Goal: Task Accomplishment & Management: Complete application form

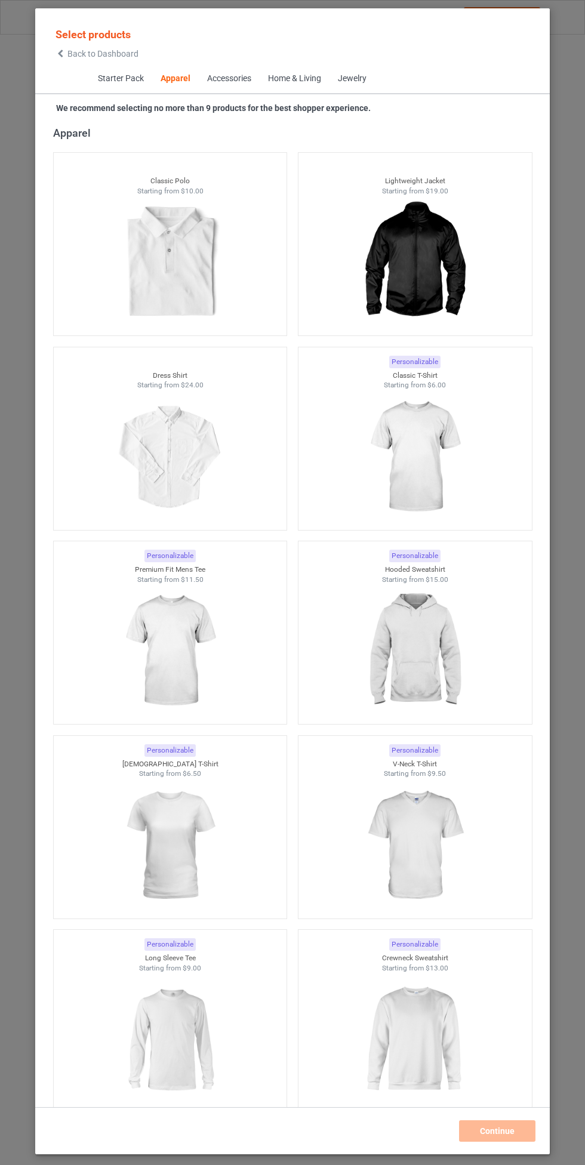
click at [418, 634] on img at bounding box center [414, 651] width 107 height 134
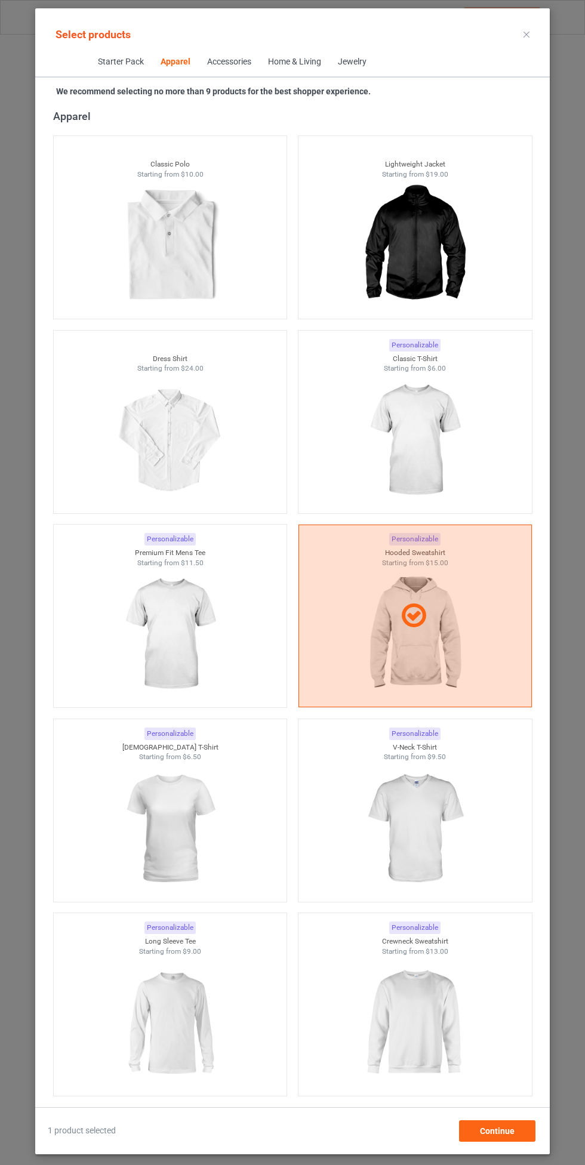
click at [451, 449] on img at bounding box center [414, 441] width 107 height 134
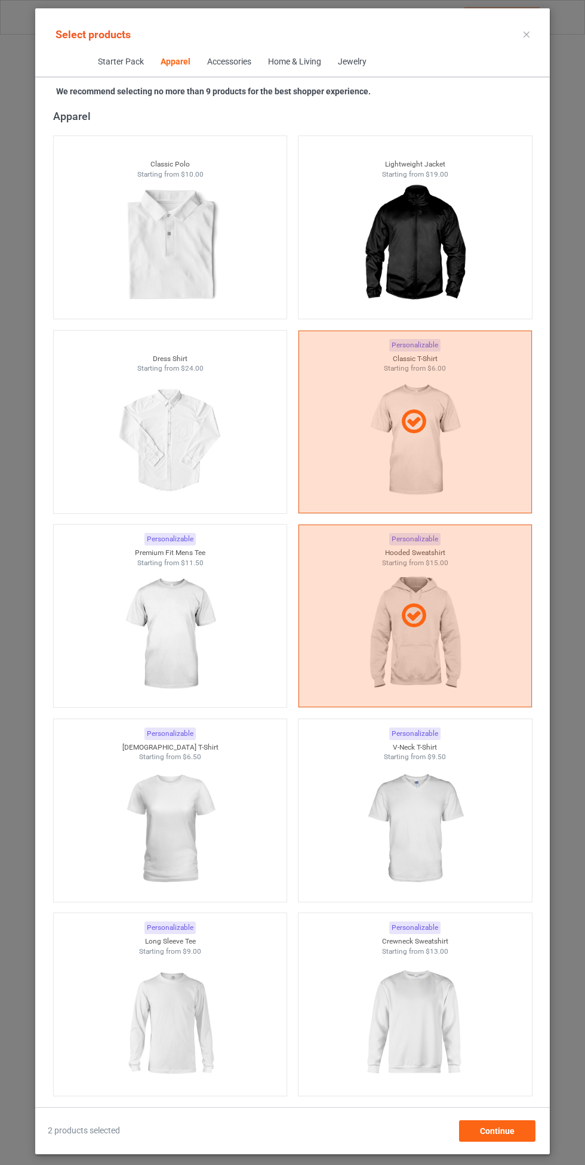
click at [145, 609] on img at bounding box center [169, 635] width 107 height 134
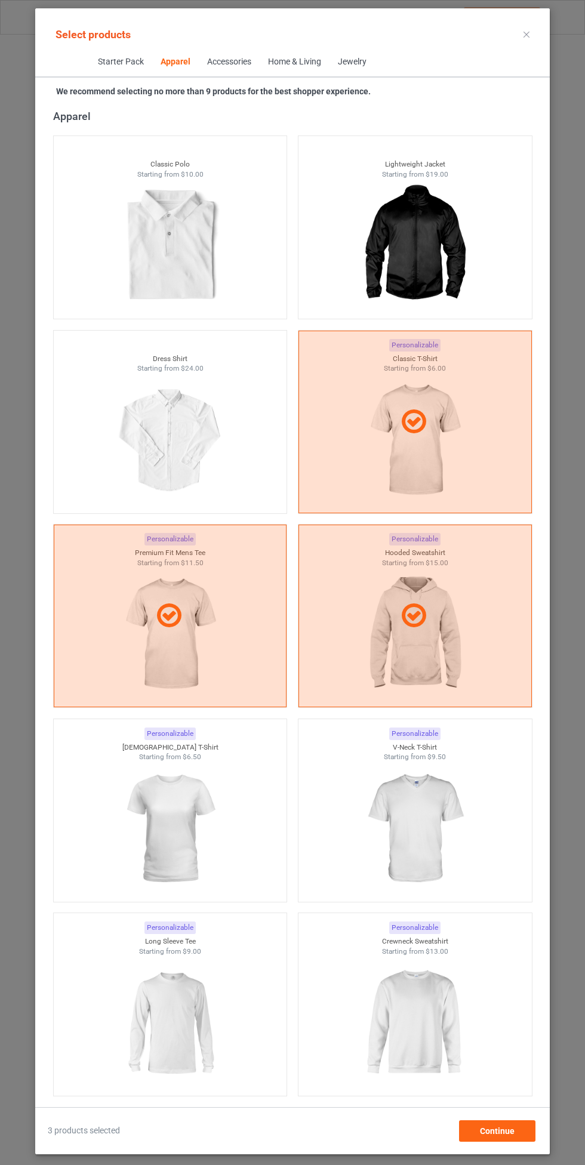
click at [431, 818] on img at bounding box center [414, 829] width 107 height 134
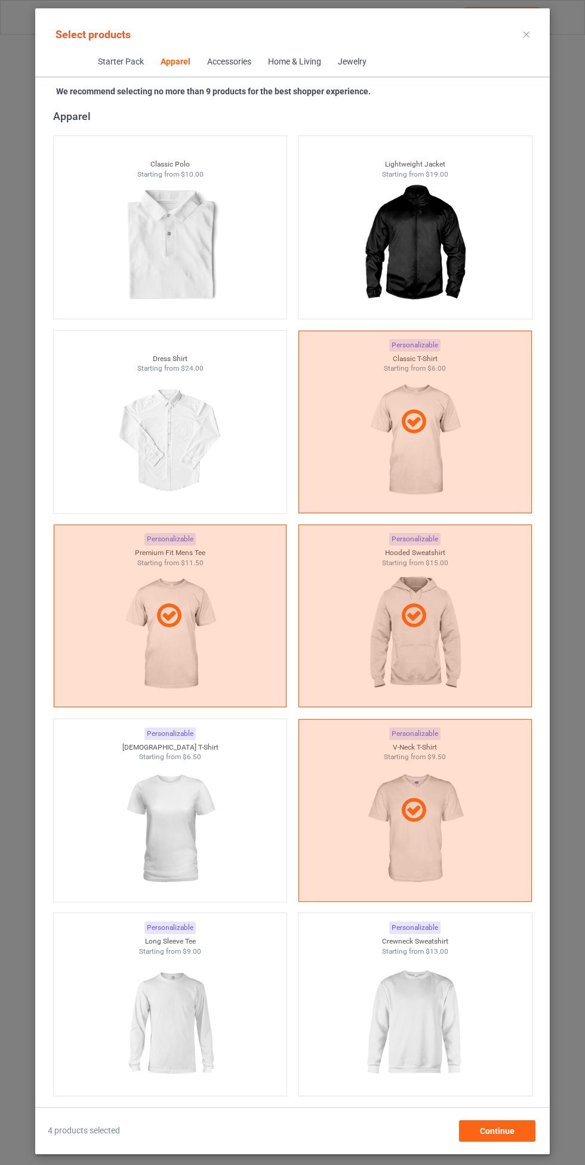
click at [176, 796] on img at bounding box center [169, 829] width 107 height 134
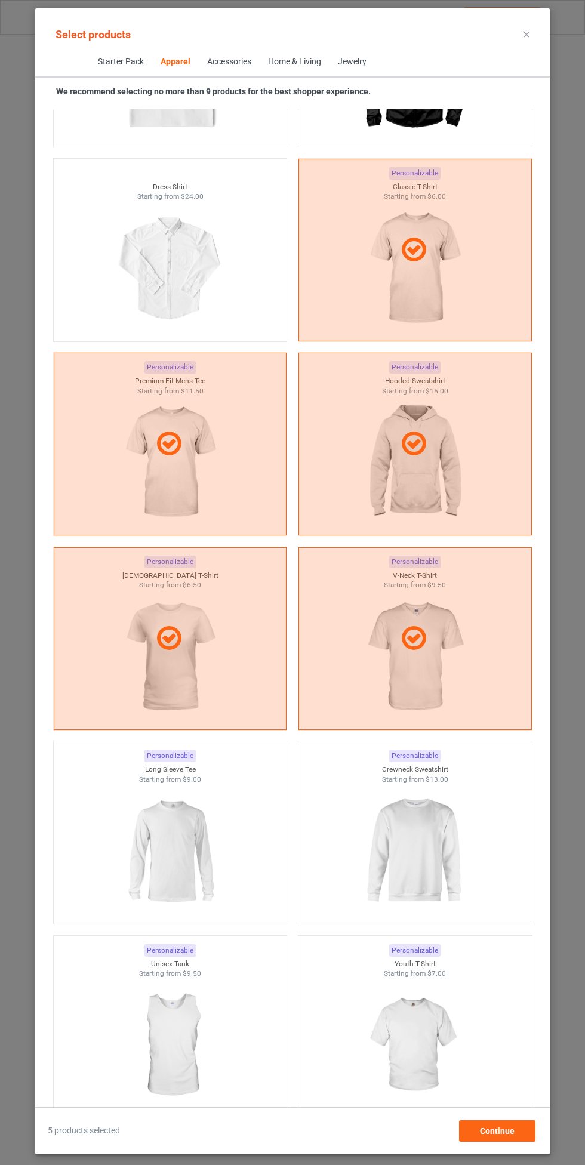
scroll to position [868, 0]
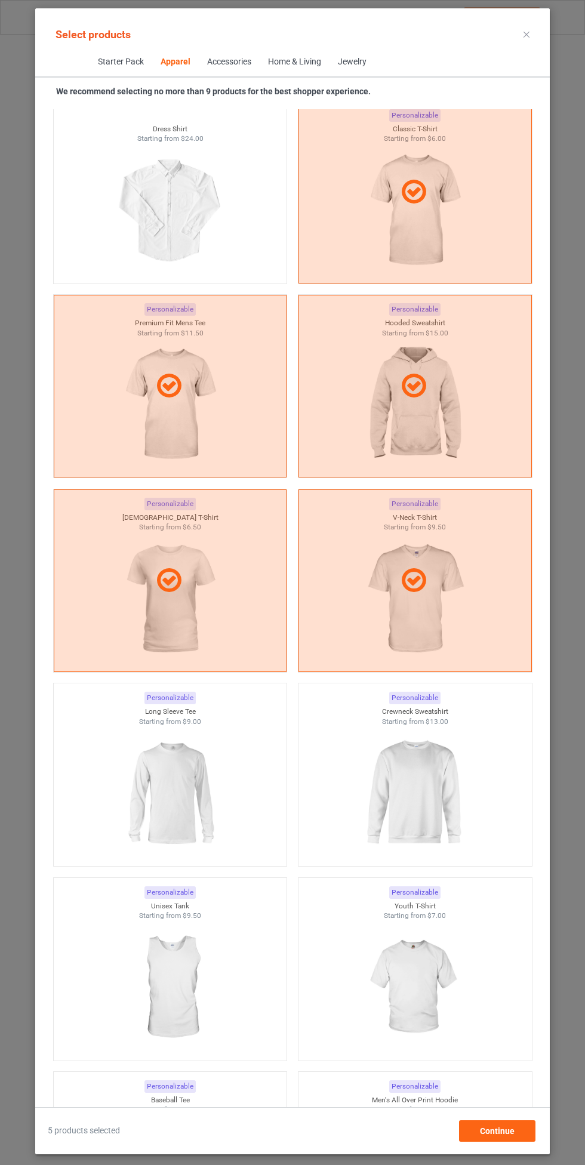
click at [414, 778] on img at bounding box center [414, 793] width 107 height 134
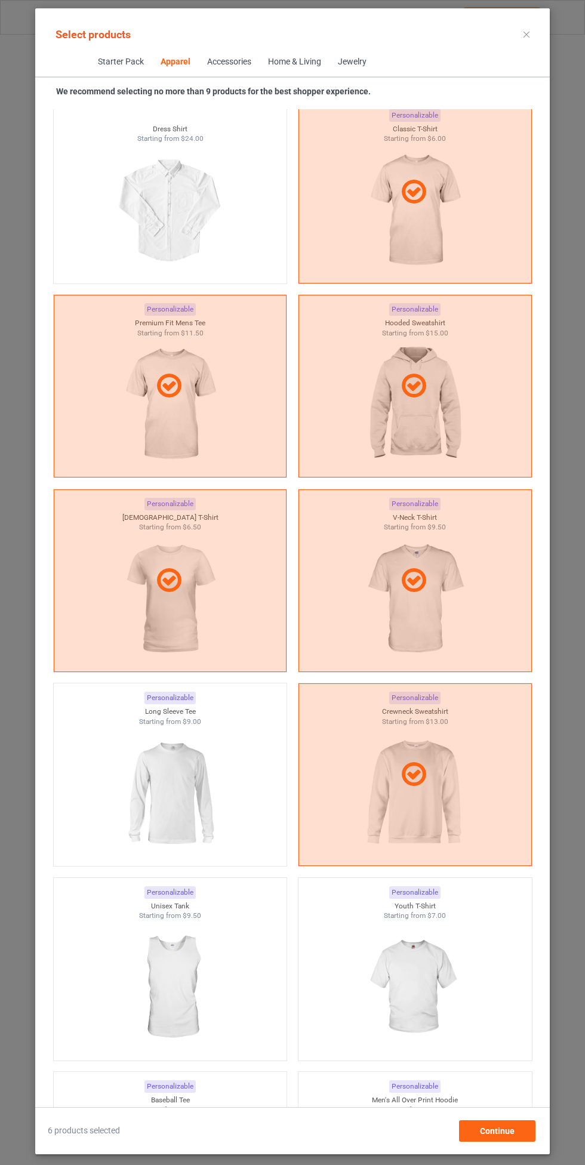
click at [163, 770] on img at bounding box center [169, 793] width 107 height 134
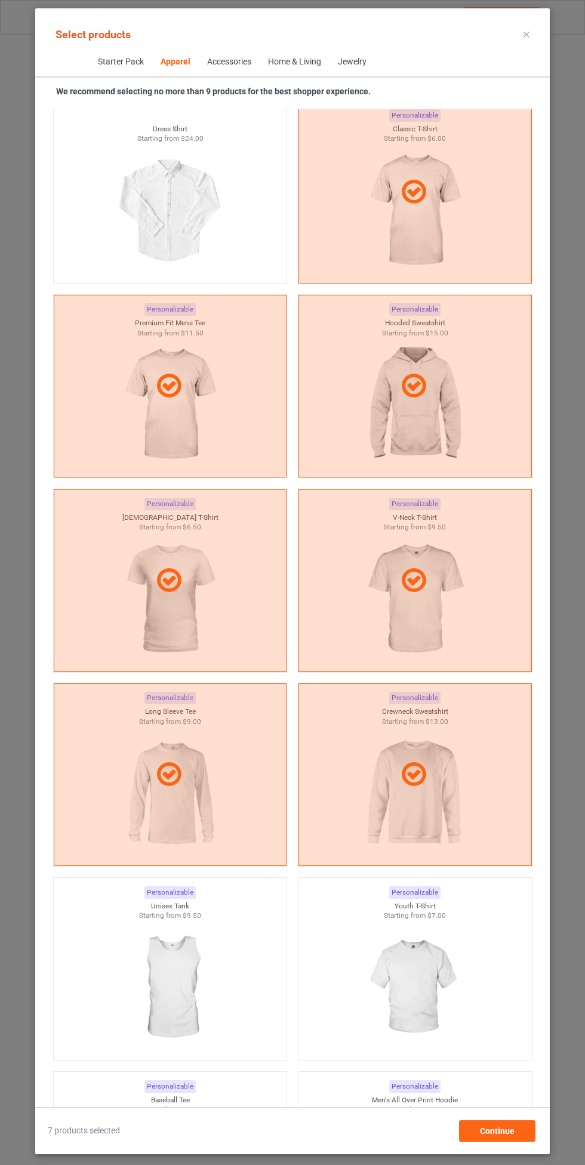
click at [439, 959] on img at bounding box center [414, 988] width 107 height 134
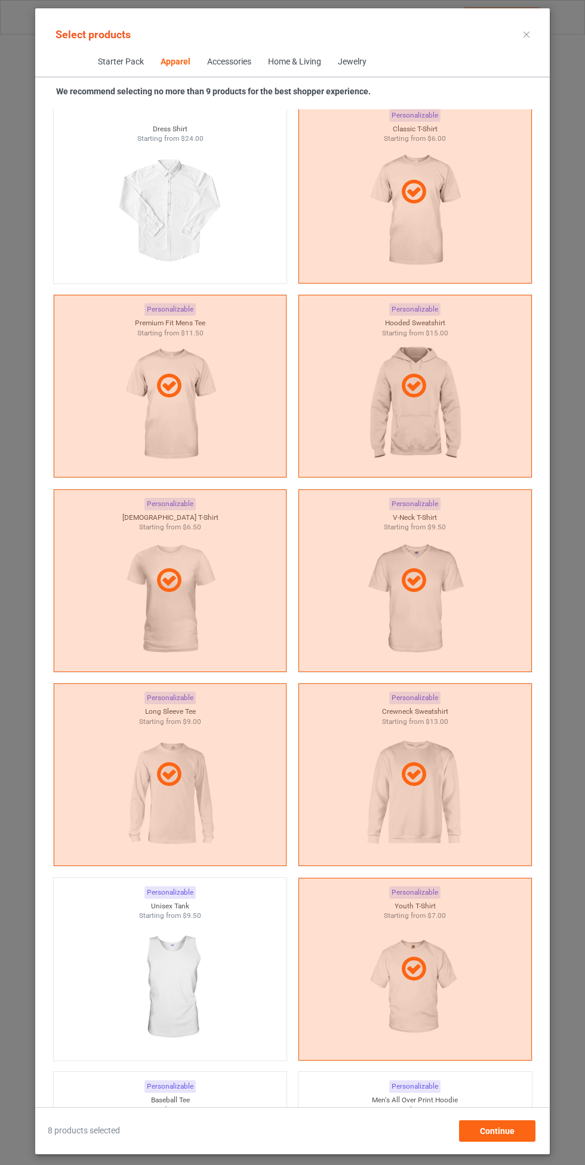
click at [182, 961] on img at bounding box center [169, 988] width 107 height 134
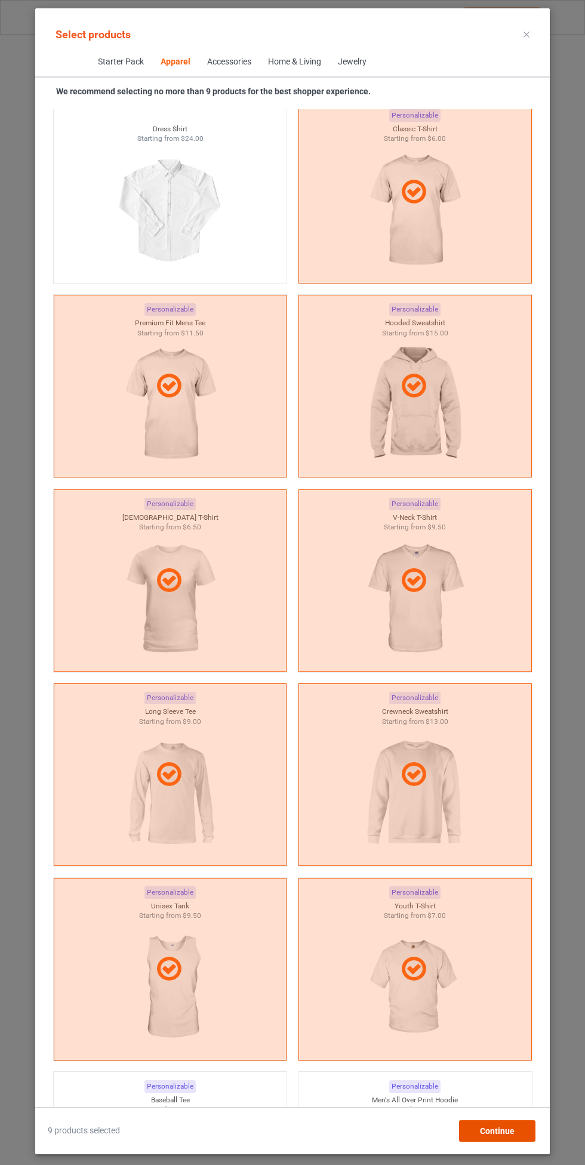
click at [498, 1134] on span "Continue" at bounding box center [497, 1131] width 35 height 10
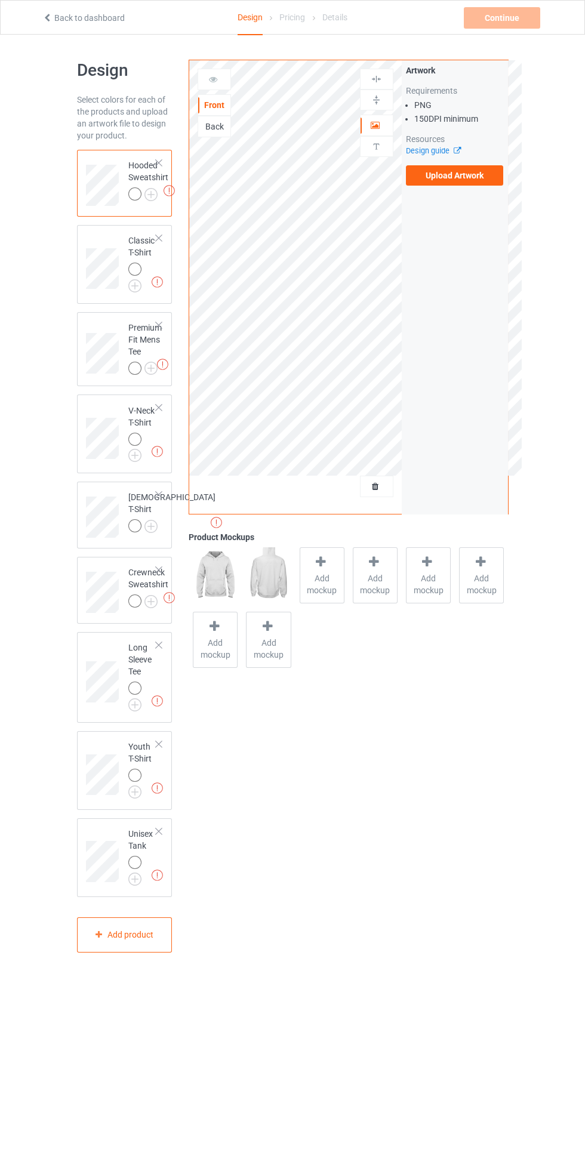
click at [0, 0] on img at bounding box center [0, 0] width 0 height 0
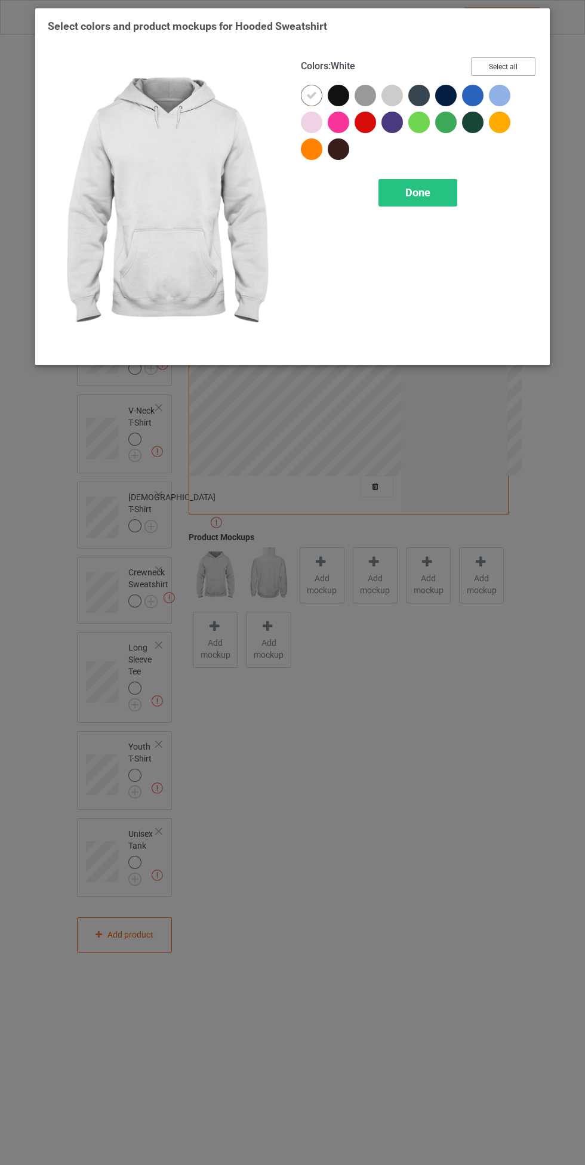
click at [522, 63] on button "Select all" at bounding box center [503, 66] width 64 height 19
click at [312, 95] on icon at bounding box center [311, 95] width 11 height 11
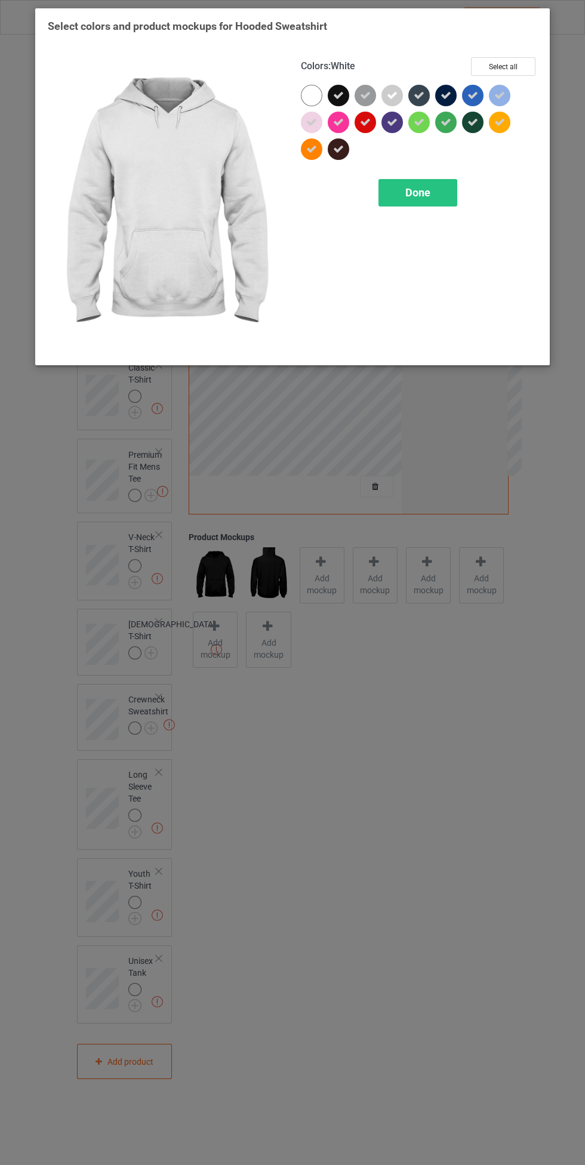
click at [420, 192] on span "Done" at bounding box center [417, 192] width 25 height 13
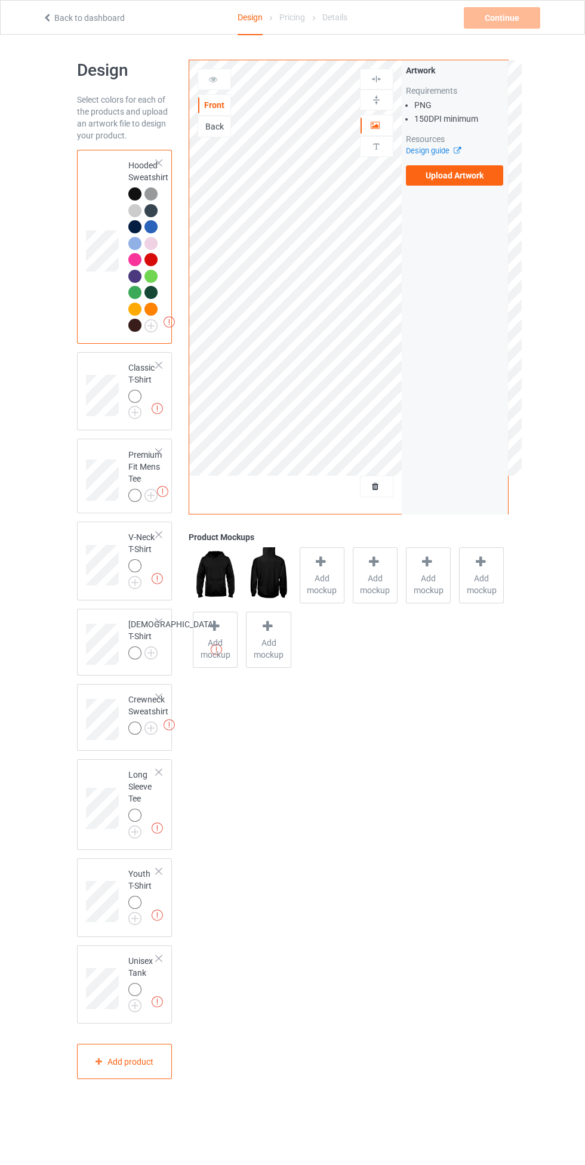
click at [494, 177] on label "Upload Artwork" at bounding box center [455, 175] width 98 height 20
click at [0, 0] on input "Upload Artwork" at bounding box center [0, 0] width 0 height 0
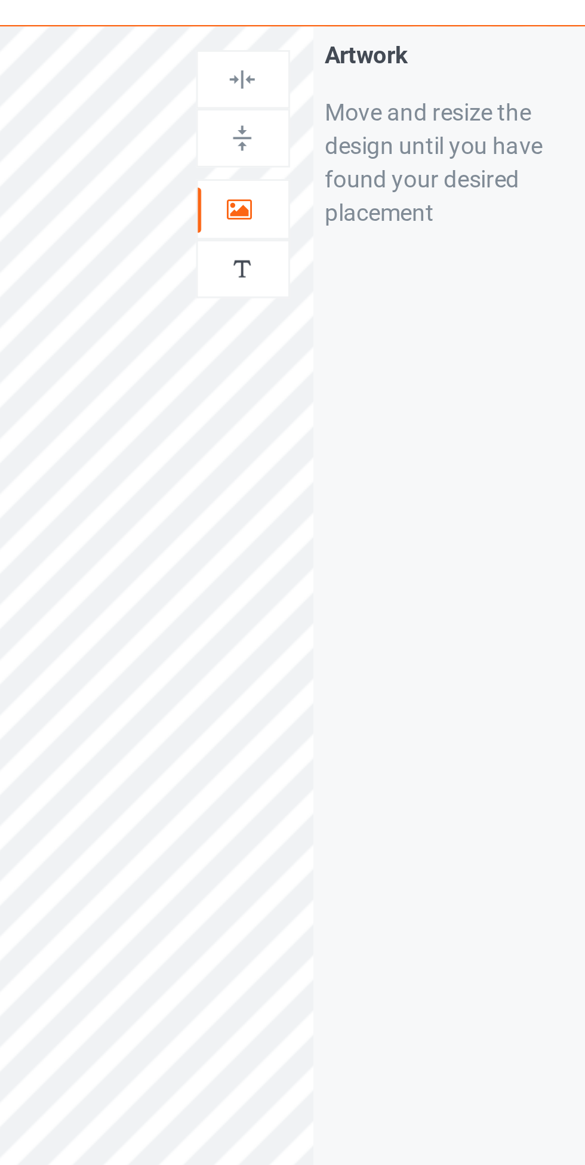
click at [380, 121] on div at bounding box center [376, 125] width 32 height 12
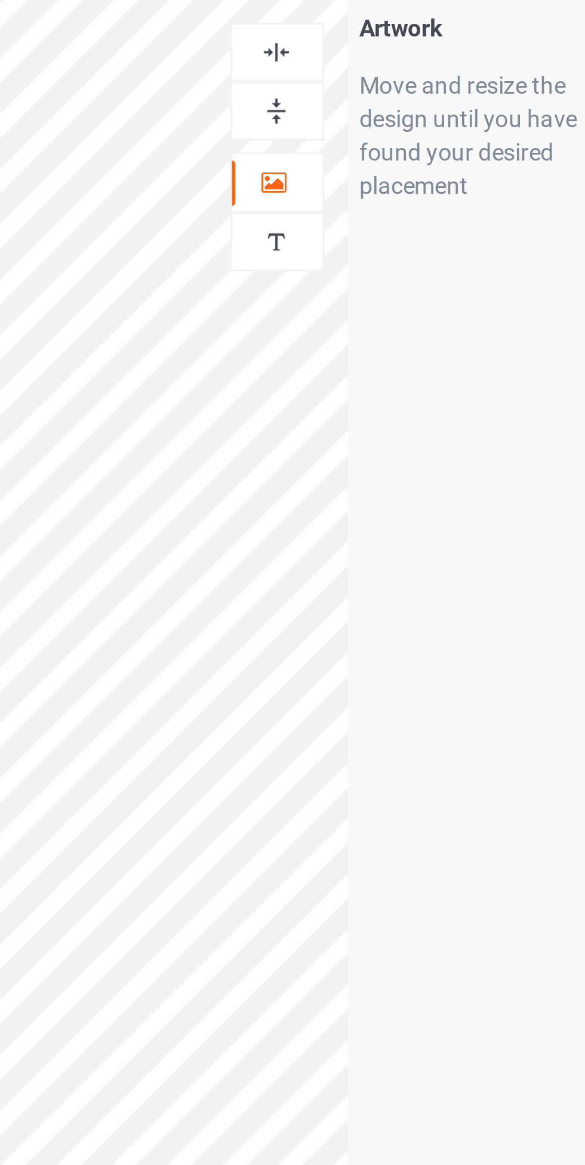
click at [378, 77] on img at bounding box center [376, 78] width 11 height 11
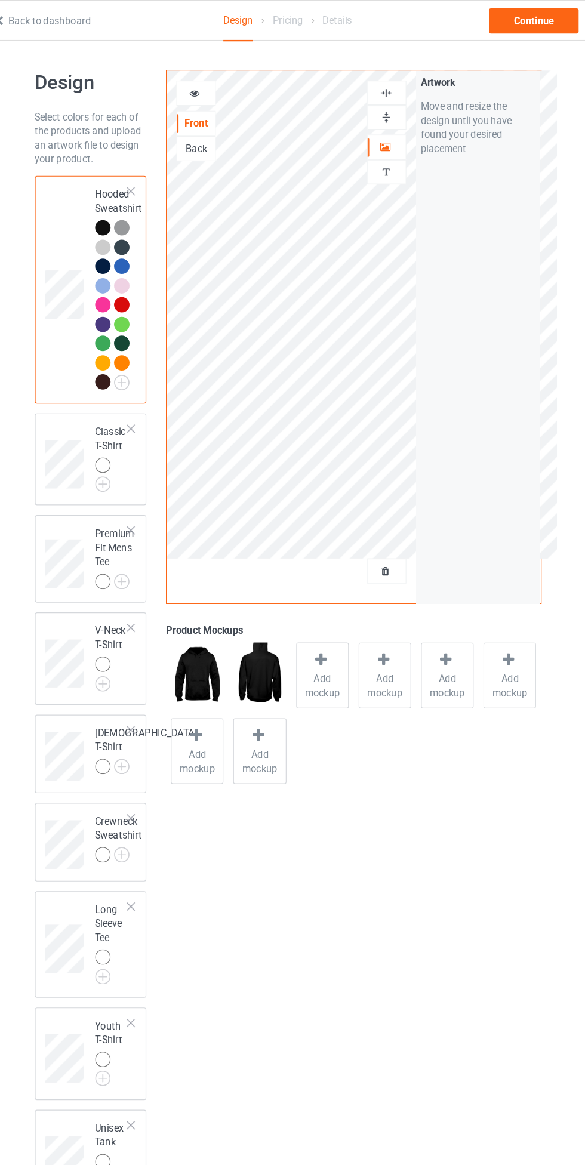
click at [0, 0] on img at bounding box center [0, 0] width 0 height 0
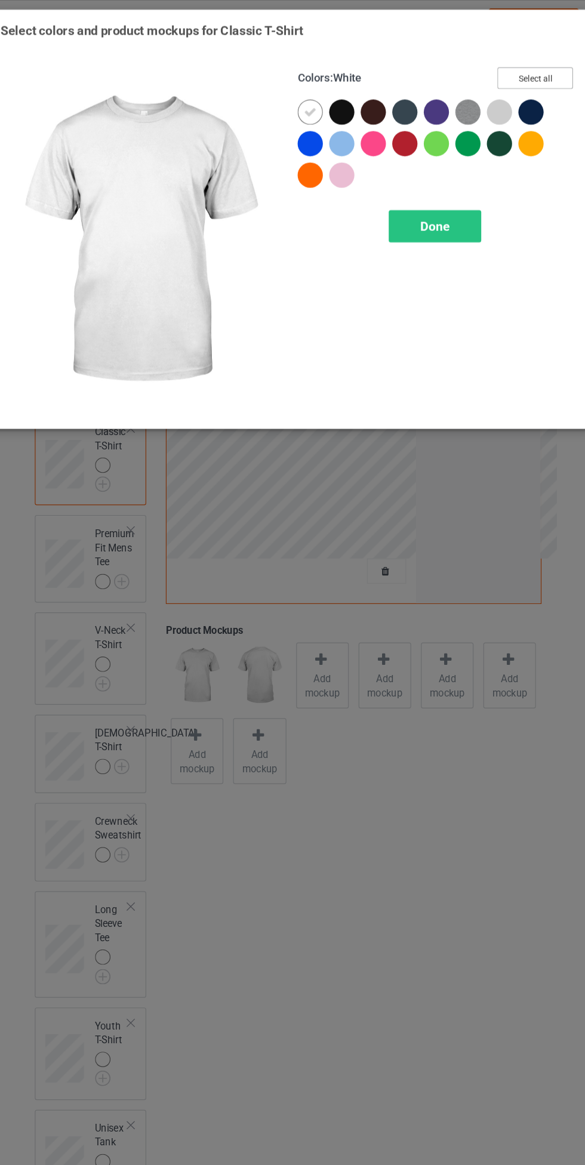
click at [518, 66] on button "Select all" at bounding box center [503, 66] width 64 height 19
click at [301, 100] on div at bounding box center [314, 98] width 27 height 27
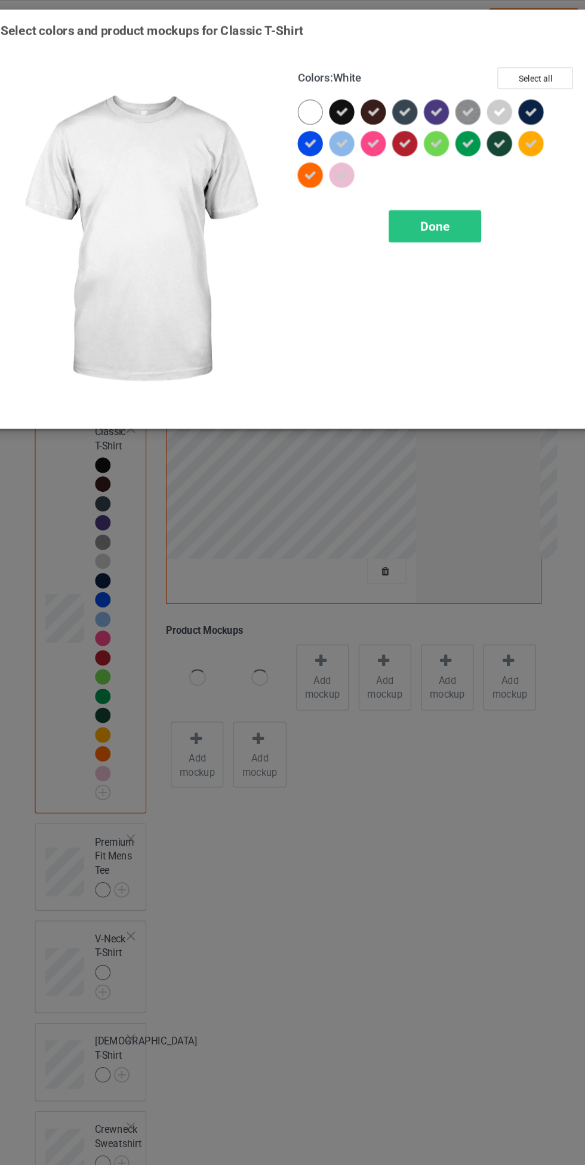
click at [431, 182] on div "Done" at bounding box center [417, 192] width 79 height 27
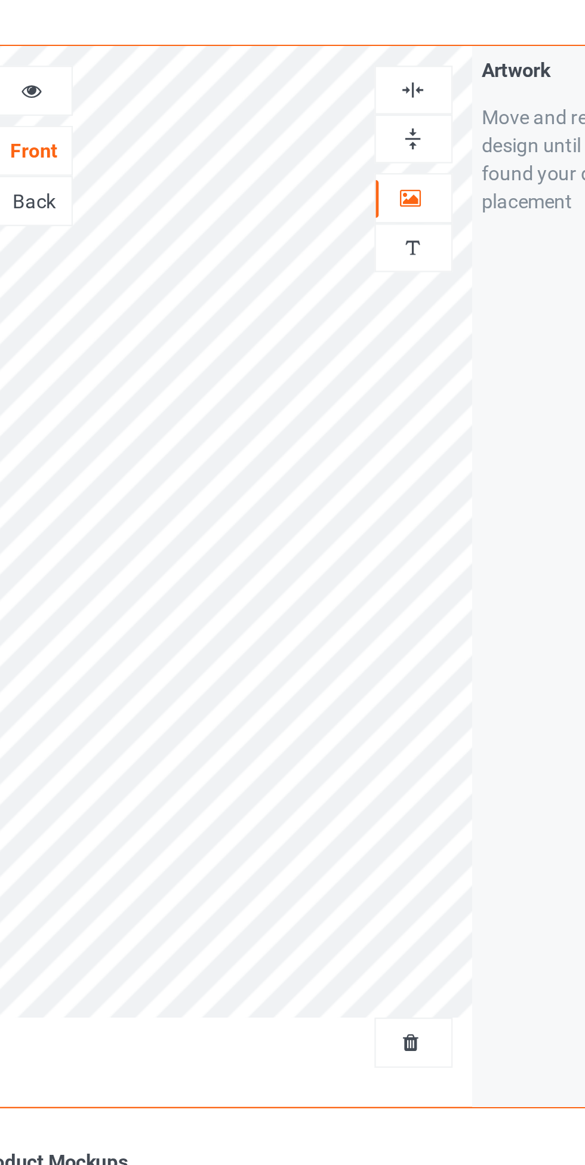
click at [374, 77] on img at bounding box center [376, 78] width 11 height 11
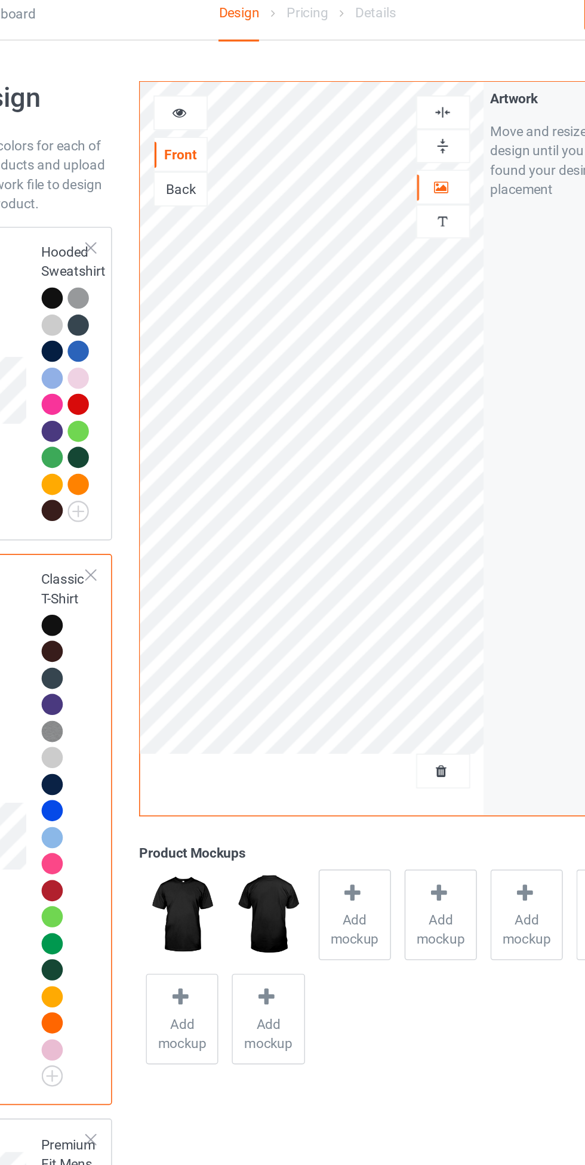
click at [214, 75] on icon at bounding box center [213, 77] width 10 height 8
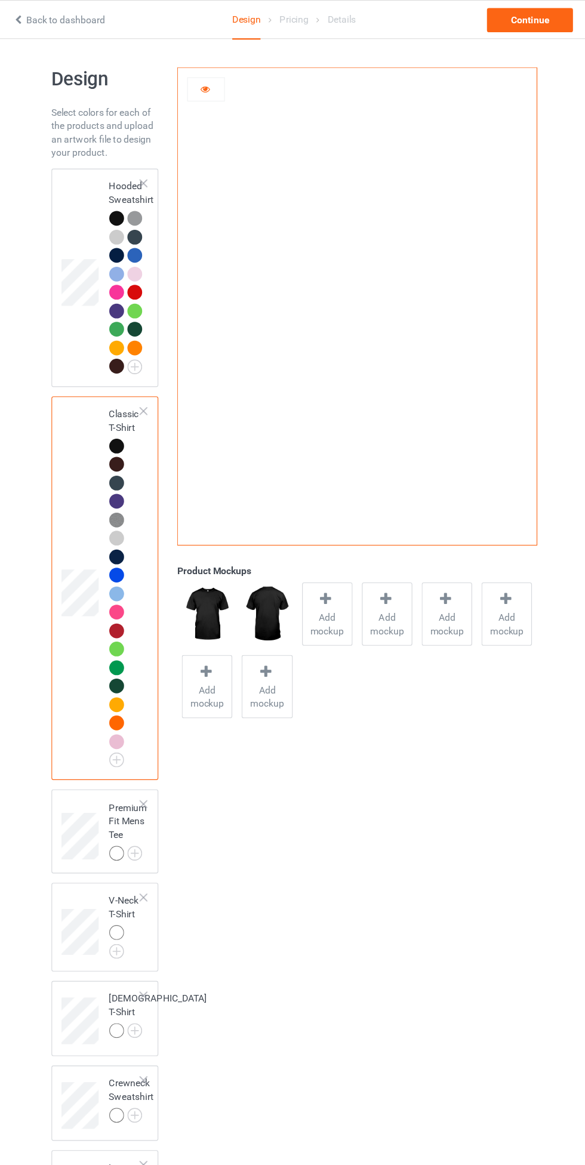
click at [213, 78] on icon at bounding box center [213, 77] width 10 height 8
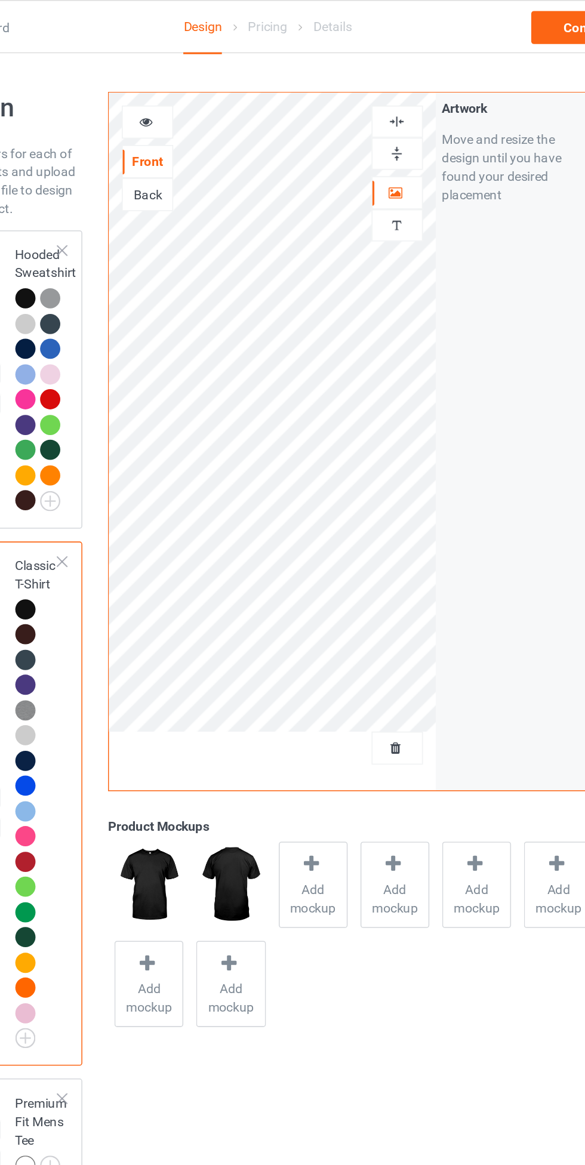
click at [375, 72] on div at bounding box center [376, 79] width 33 height 21
click at [374, 74] on img at bounding box center [376, 78] width 11 height 11
click at [376, 75] on img at bounding box center [376, 78] width 11 height 11
click at [205, 69] on div at bounding box center [214, 79] width 33 height 21
click at [209, 76] on icon at bounding box center [213, 77] width 10 height 8
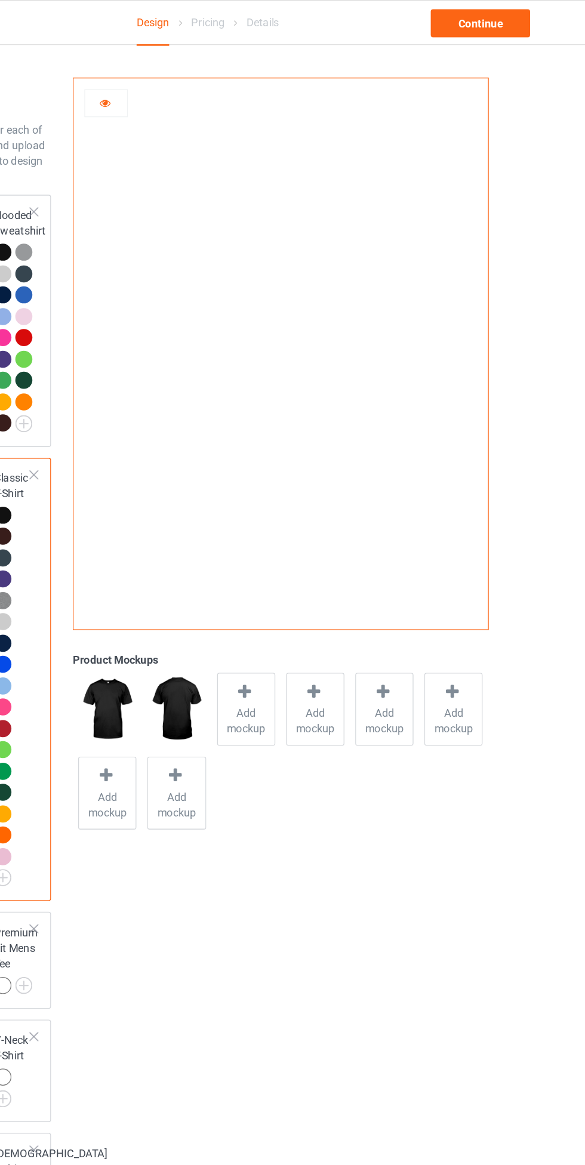
click at [202, 77] on div at bounding box center [214, 79] width 32 height 12
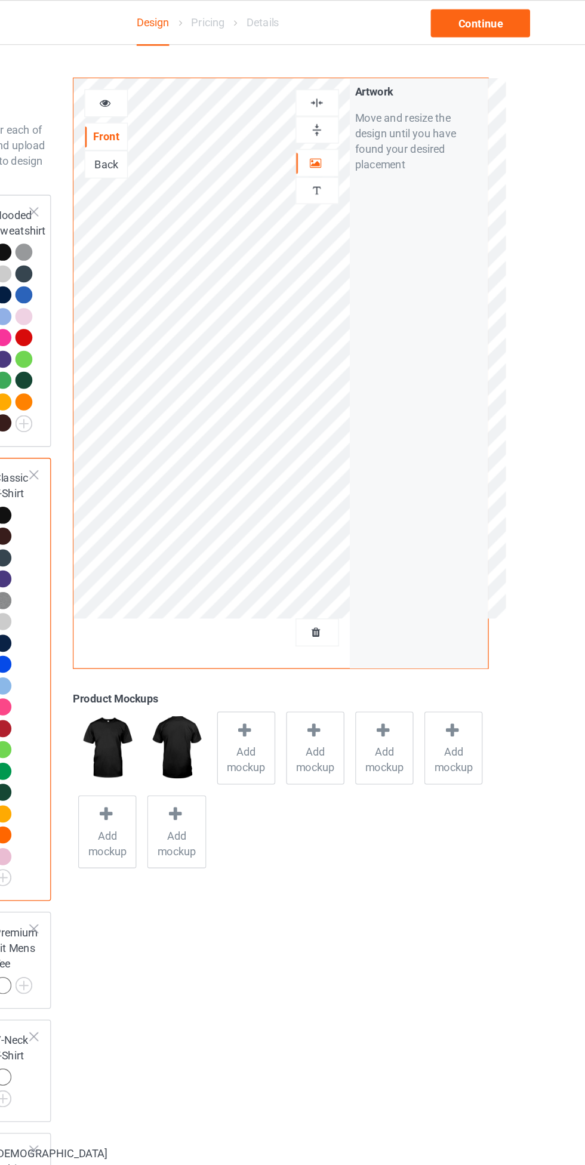
click at [378, 73] on img at bounding box center [376, 78] width 11 height 11
click at [329, 584] on span "Add mockup" at bounding box center [322, 584] width 44 height 24
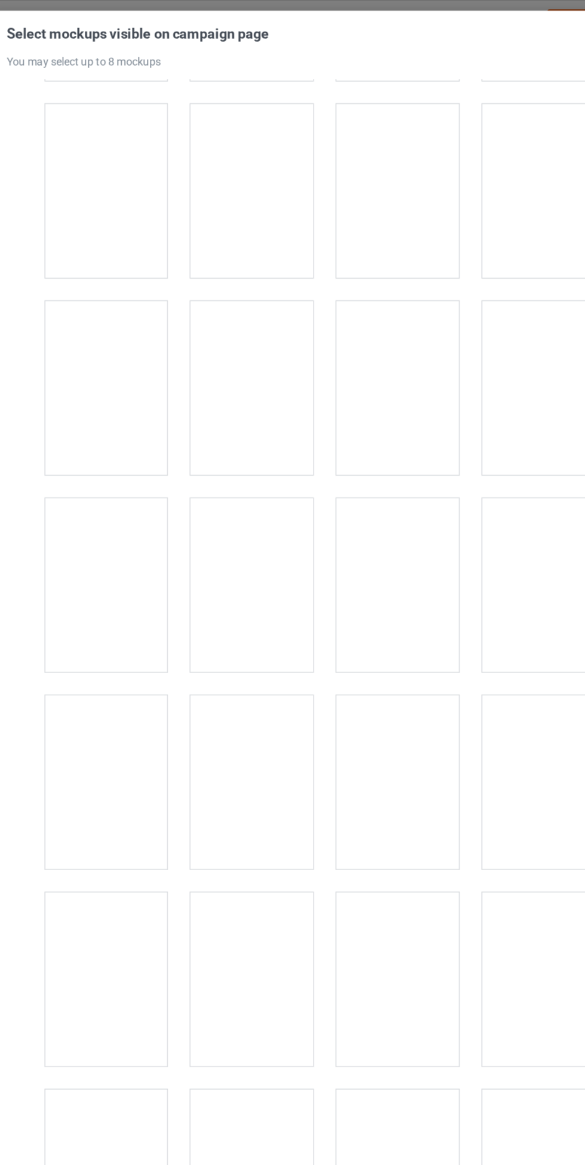
scroll to position [747, 0]
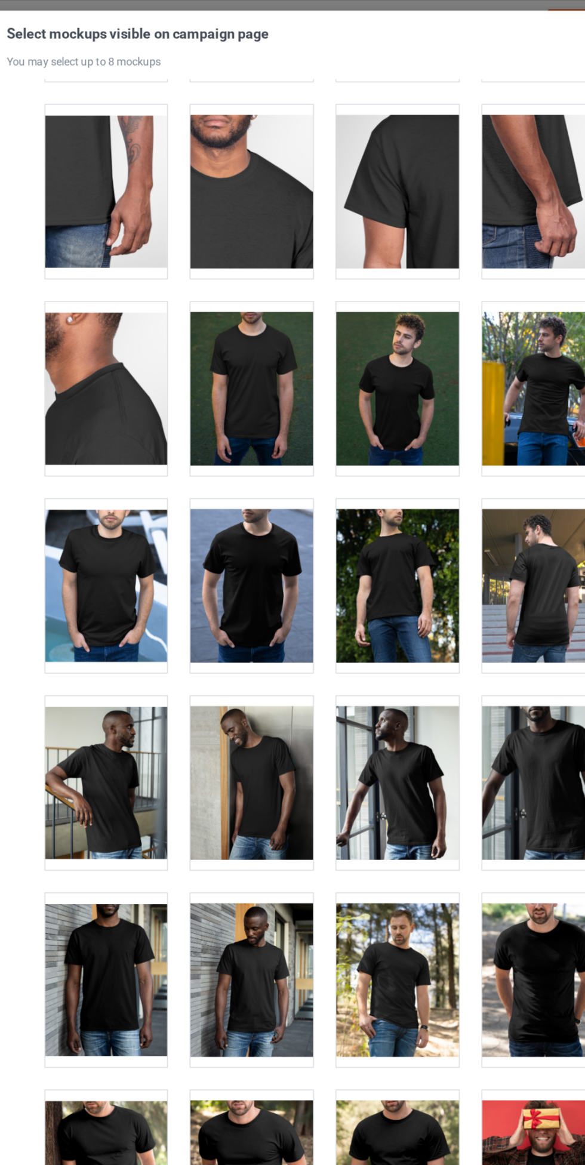
click at [217, 443] on div at bounding box center [236, 451] width 94 height 134
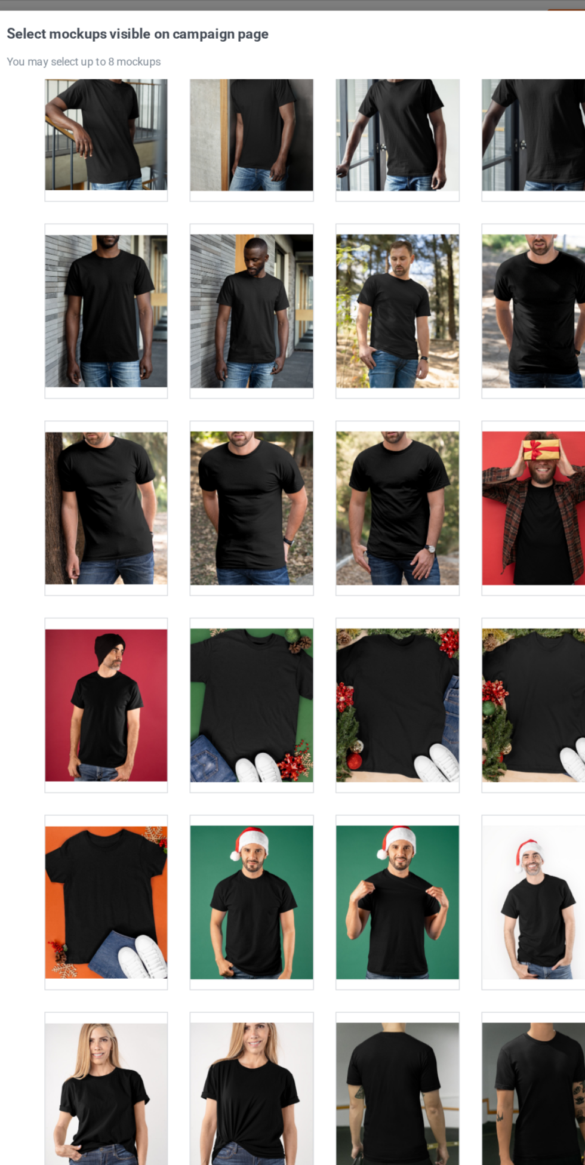
scroll to position [1285, 0]
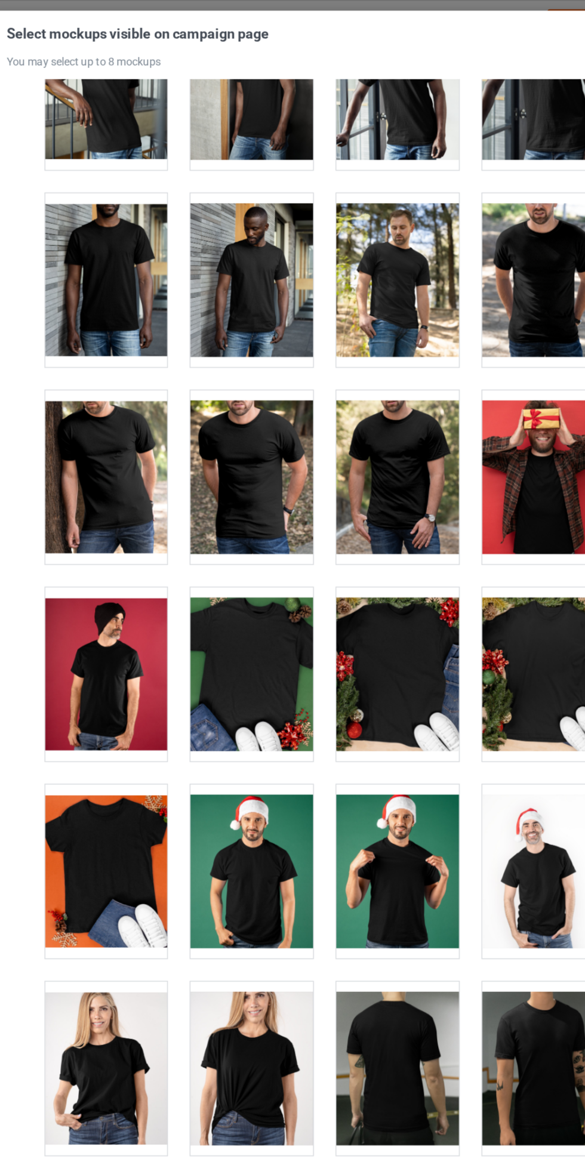
click at [221, 380] on div at bounding box center [236, 367] width 94 height 134
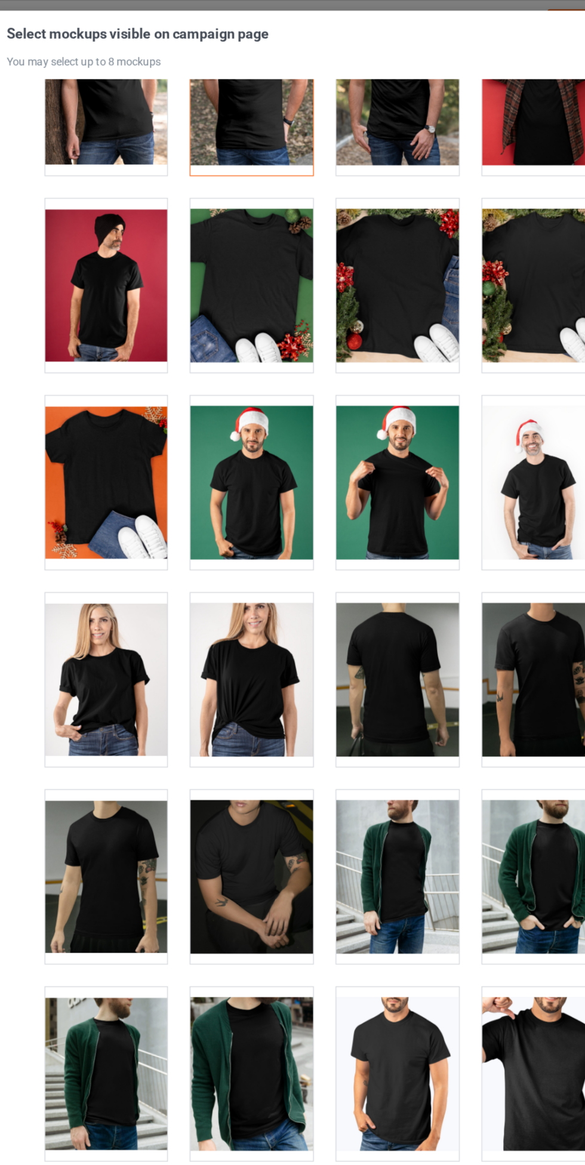
scroll to position [1587, 0]
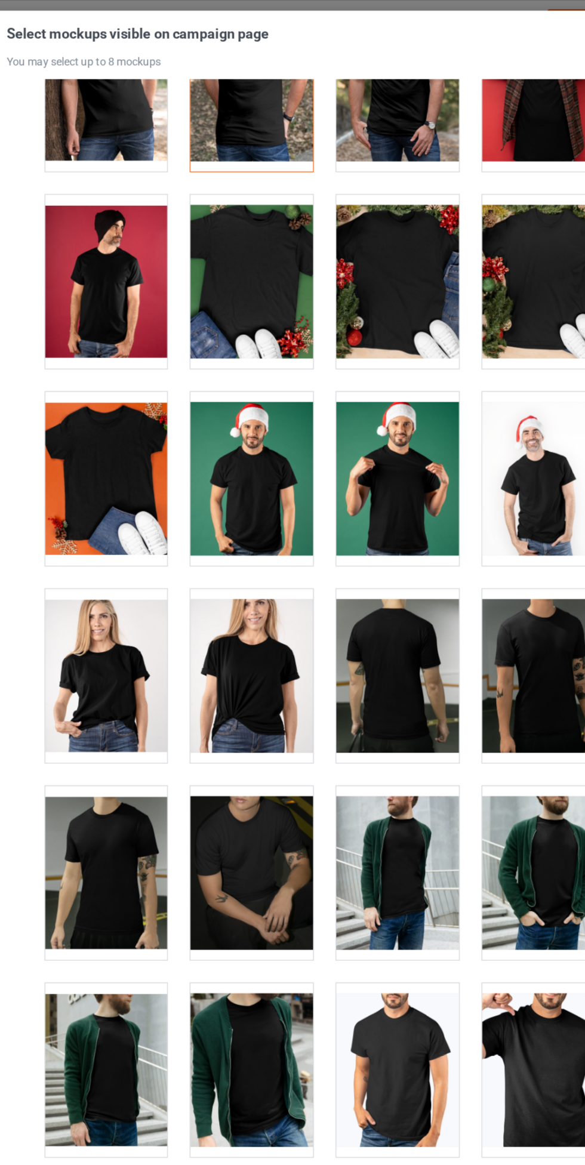
click at [114, 499] on div at bounding box center [124, 520] width 94 height 134
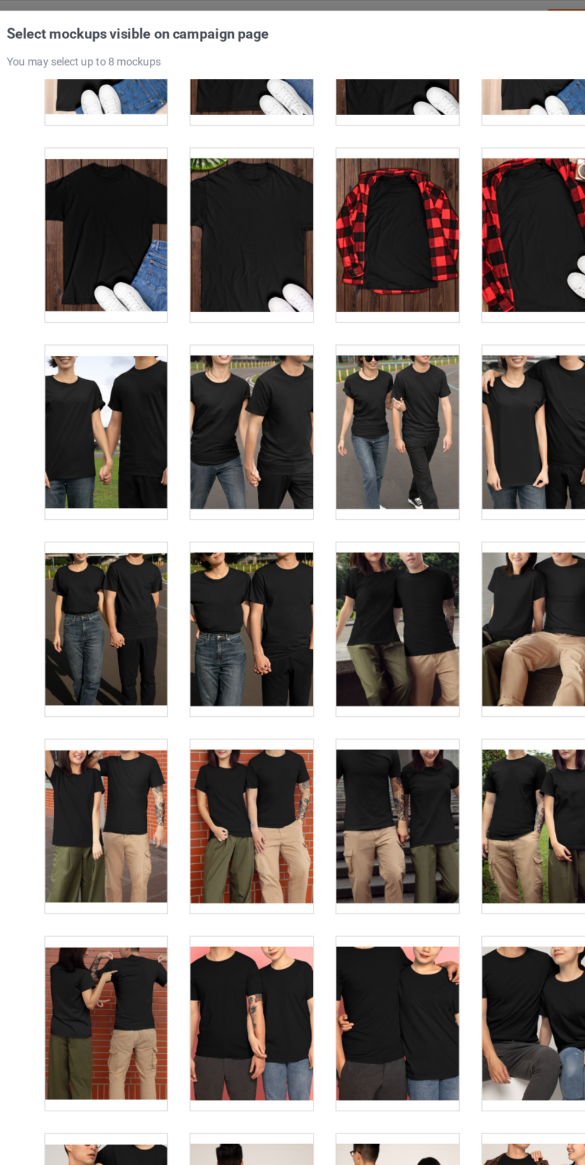
scroll to position [3747, 0]
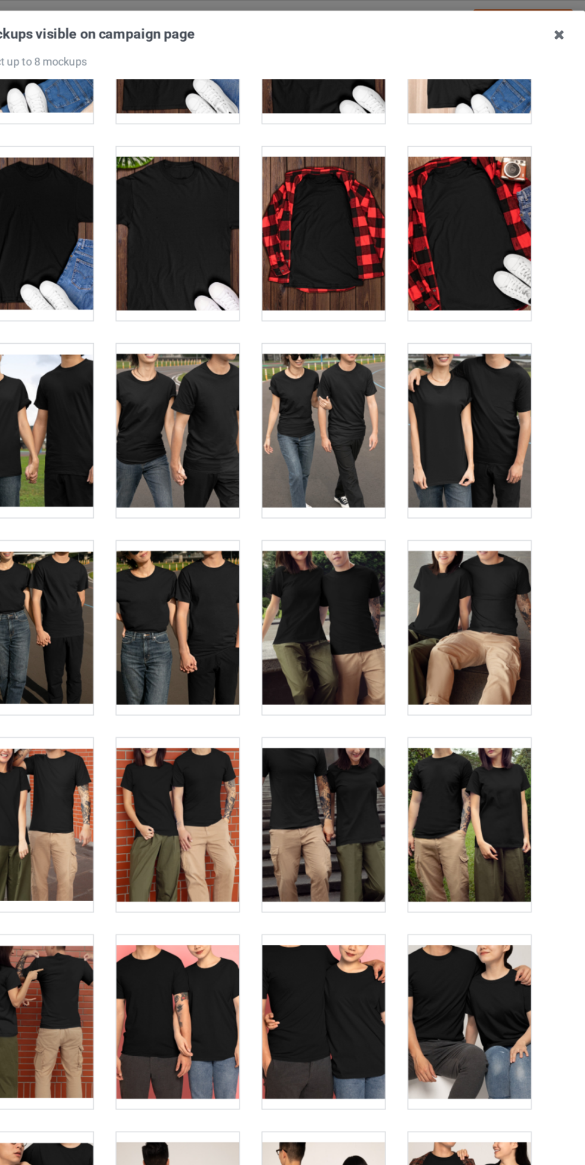
click at [468, 484] on div at bounding box center [461, 483] width 94 height 134
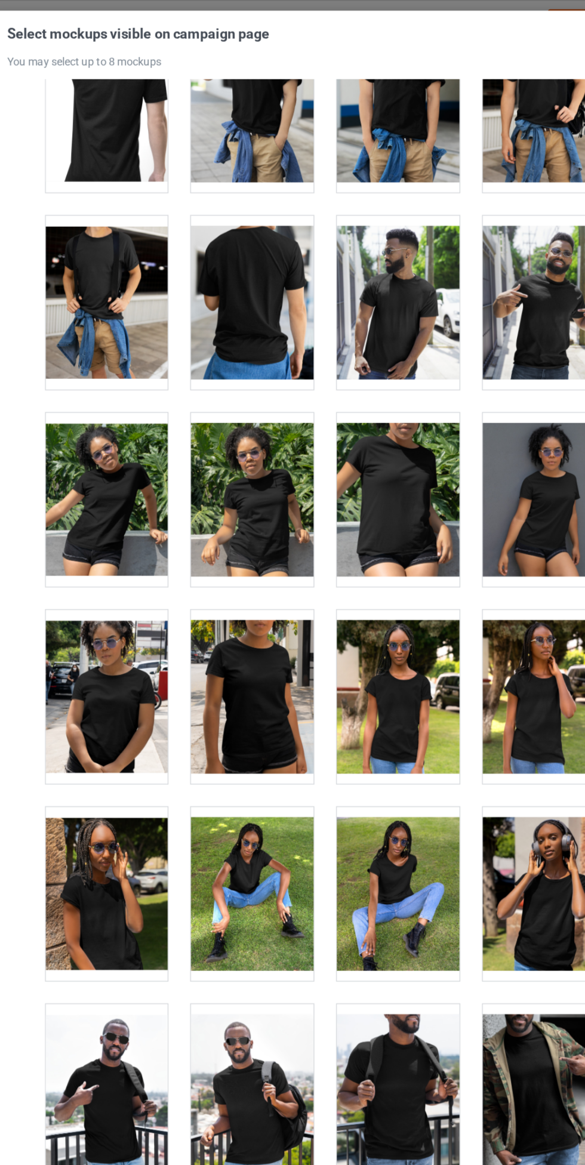
scroll to position [6858, 0]
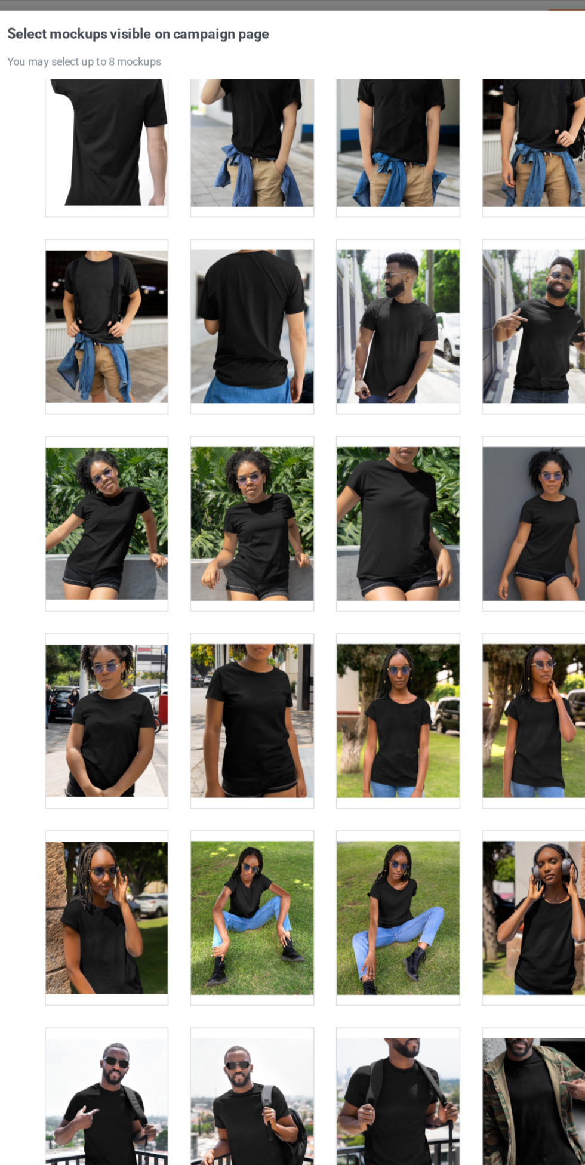
click at [134, 514] on div at bounding box center [124, 555] width 94 height 134
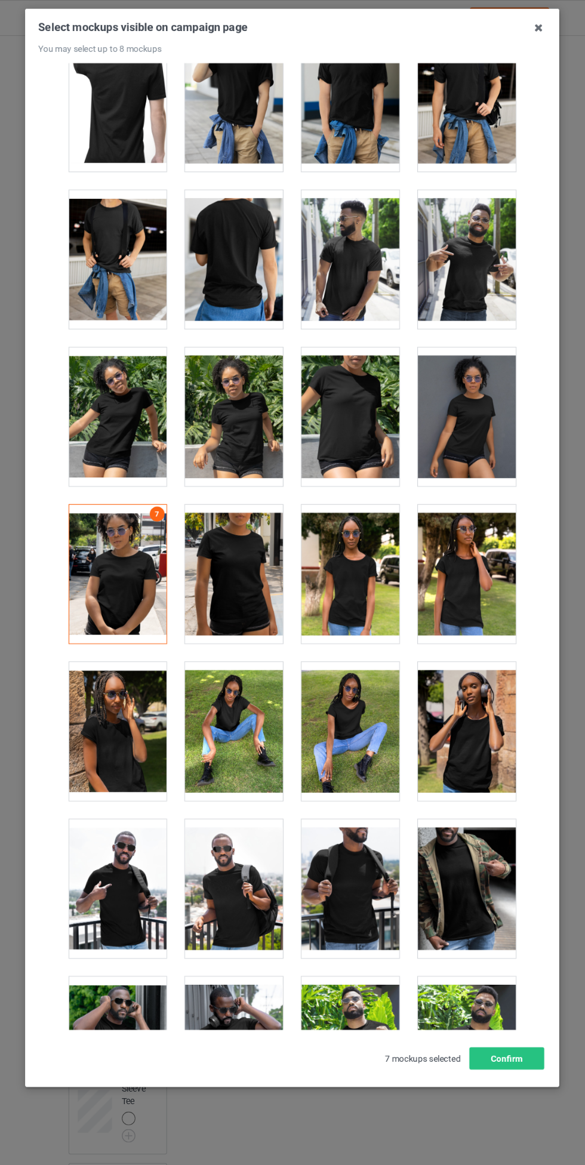
scroll to position [0, 0]
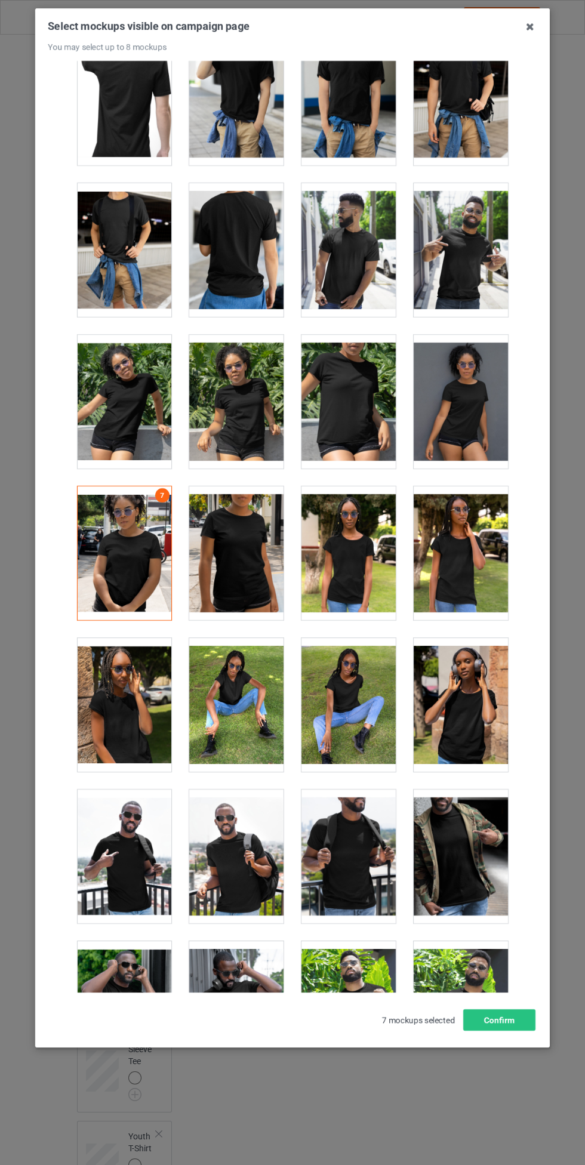
click at [340, 402] on div at bounding box center [348, 402] width 94 height 134
click at [496, 1020] on button "Confirm" at bounding box center [499, 1019] width 72 height 21
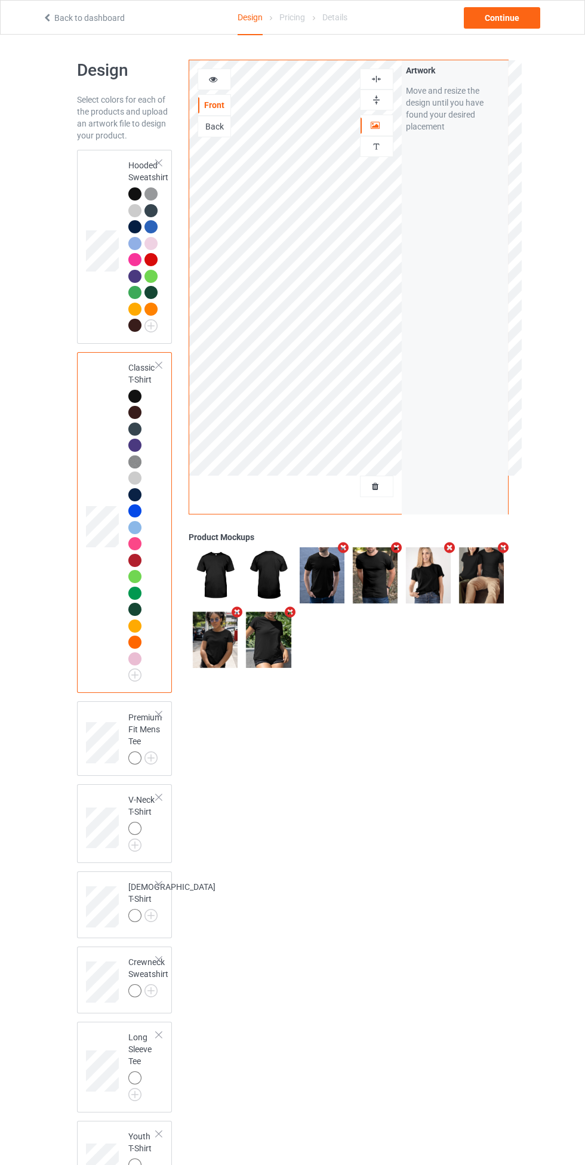
click at [141, 322] on div at bounding box center [136, 327] width 17 height 17
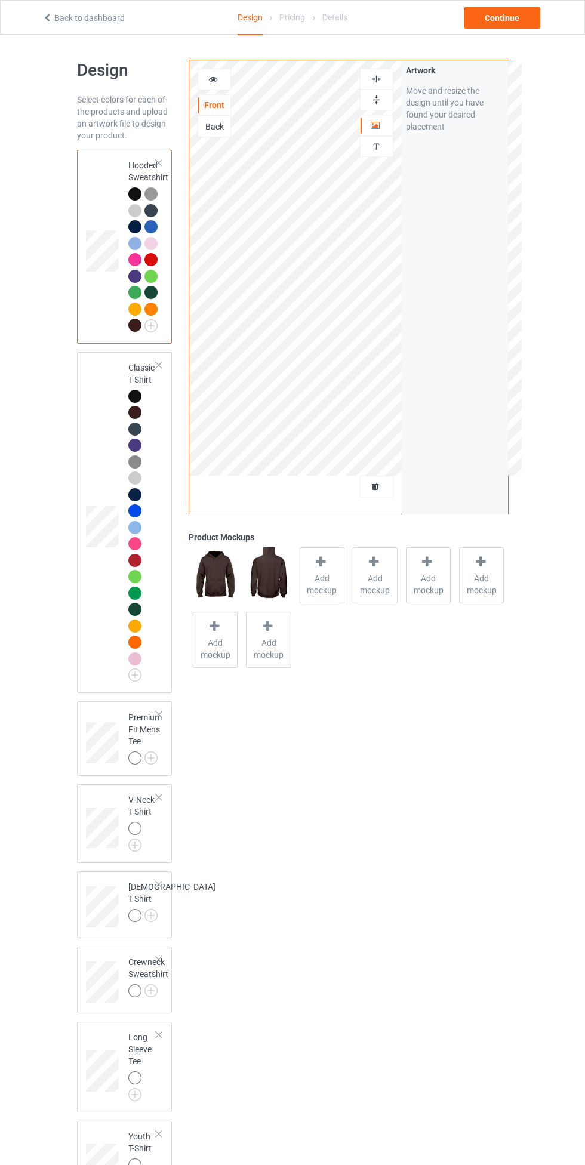
click at [0, 0] on img at bounding box center [0, 0] width 0 height 0
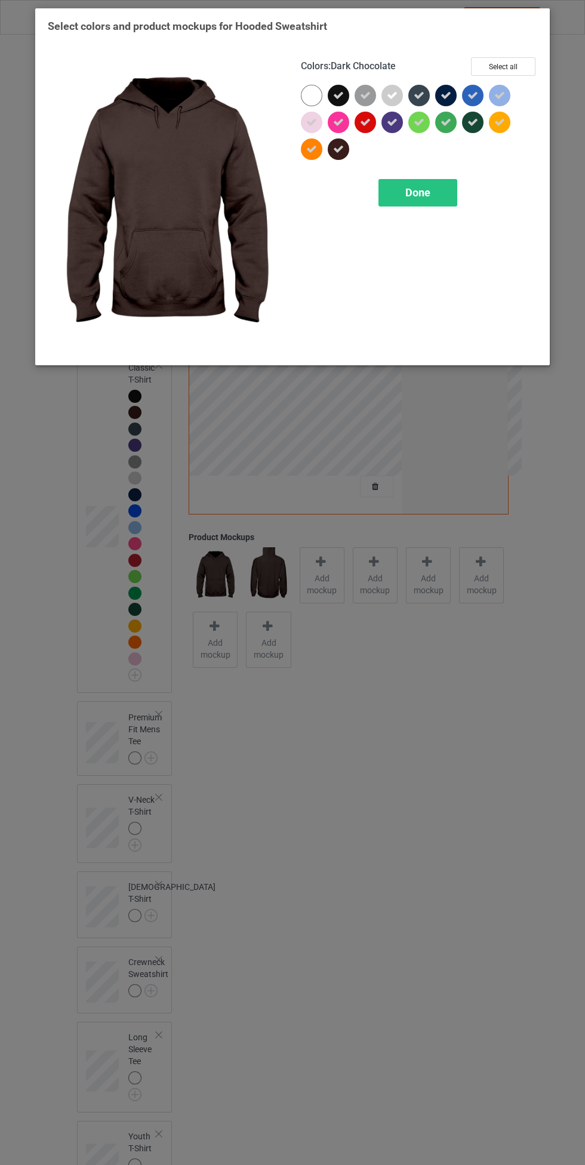
click at [425, 193] on span "Done" at bounding box center [417, 192] width 25 height 13
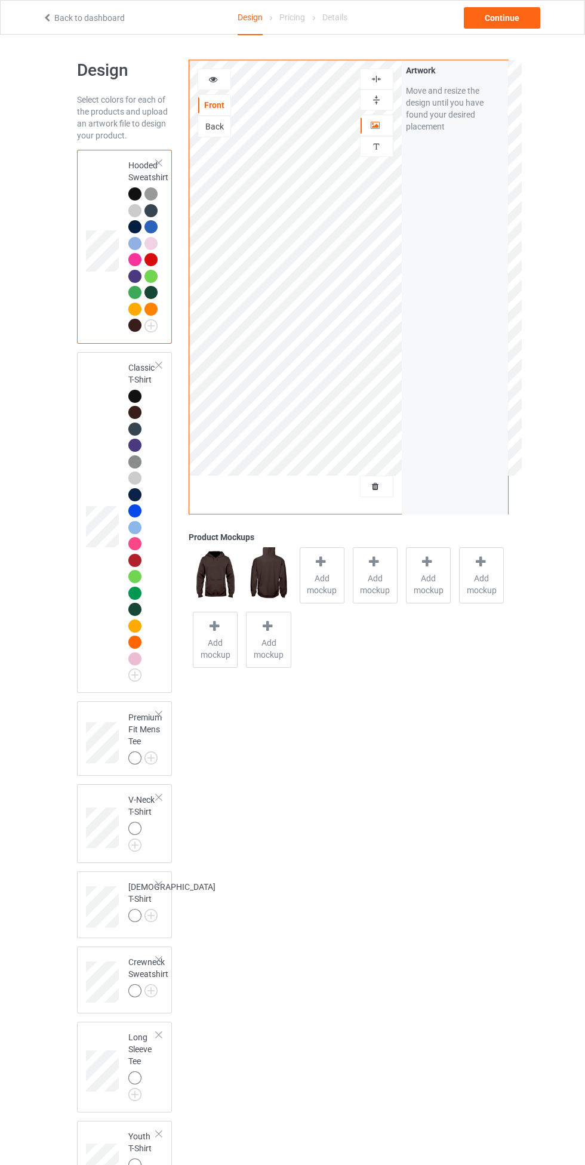
click at [325, 585] on span "Add mockup" at bounding box center [322, 584] width 44 height 24
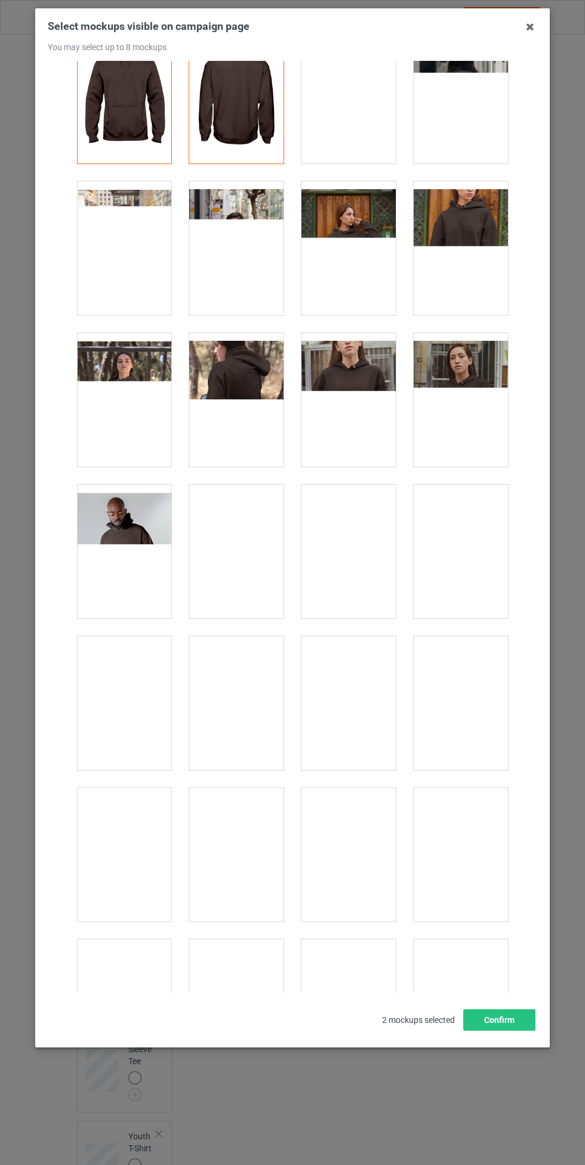
scroll to position [47, 0]
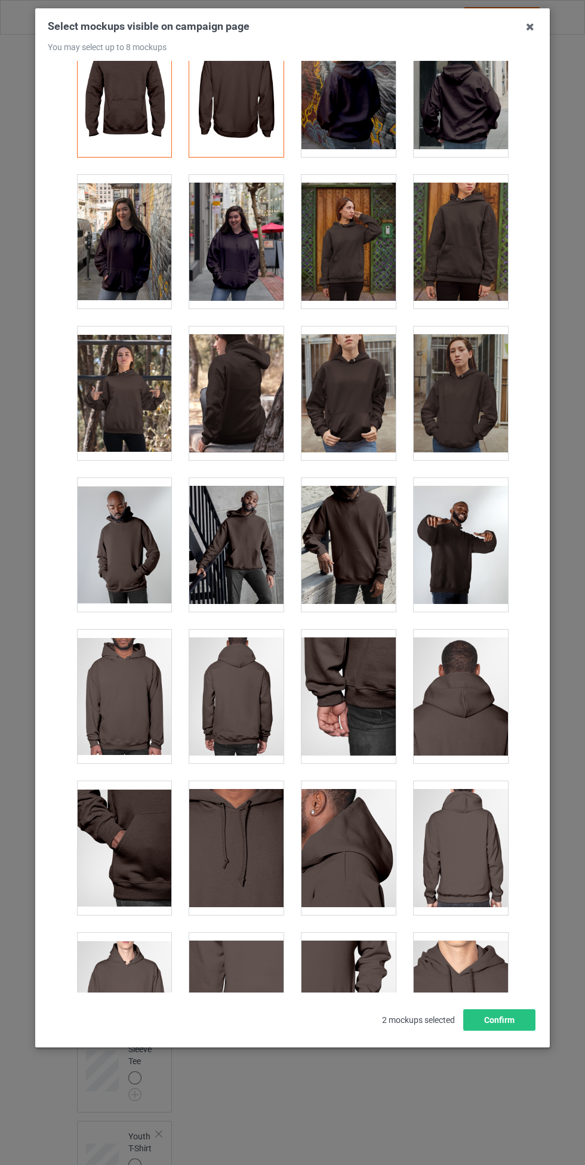
click at [328, 408] on div at bounding box center [348, 393] width 94 height 134
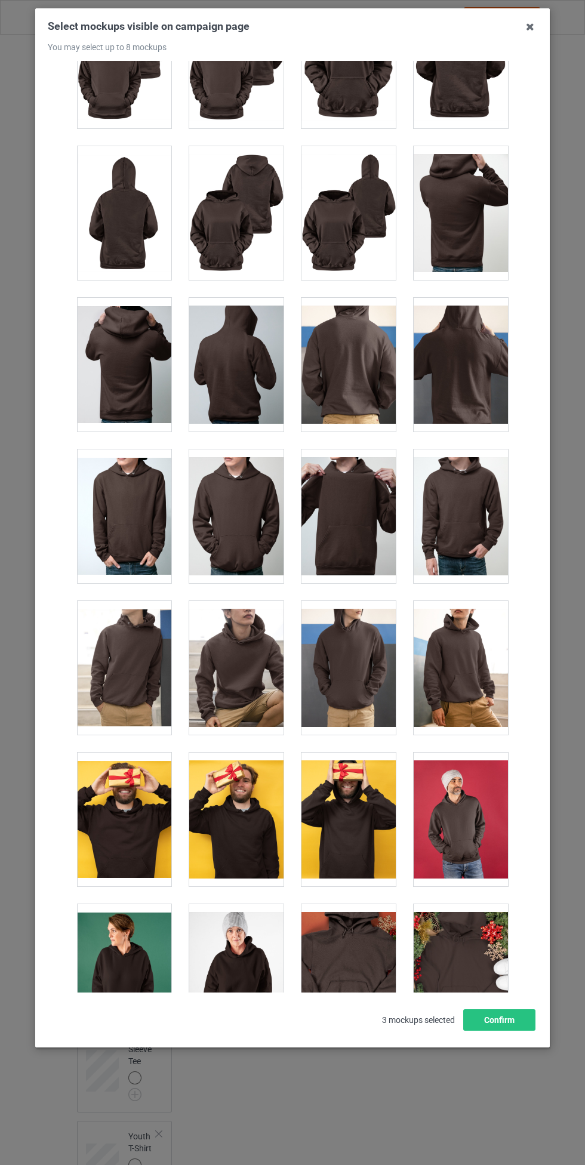
scroll to position [1592, 0]
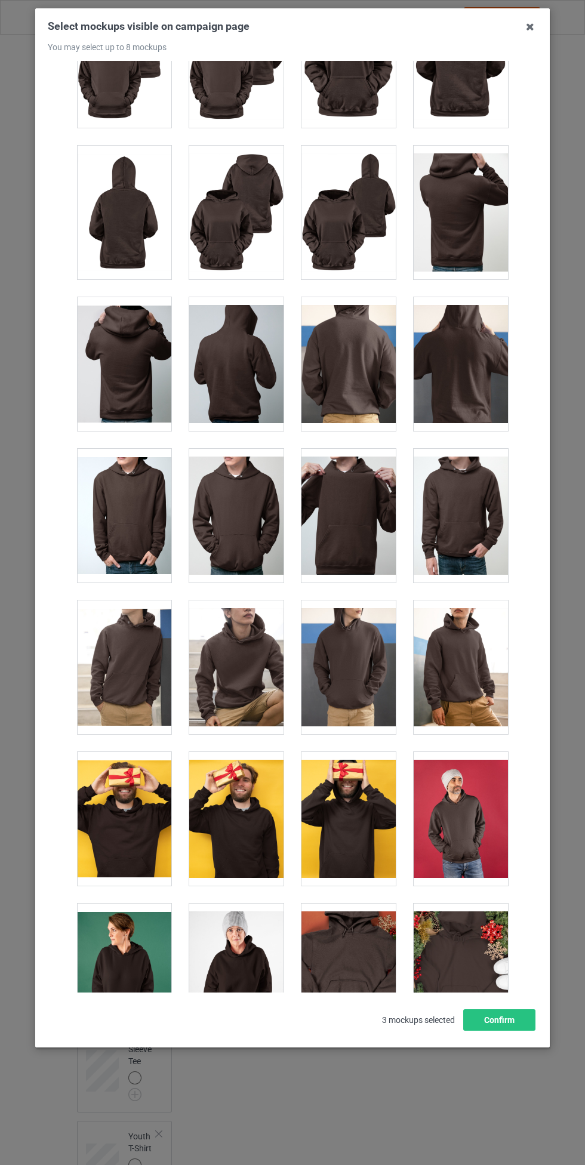
click at [347, 657] on div at bounding box center [348, 667] width 94 height 134
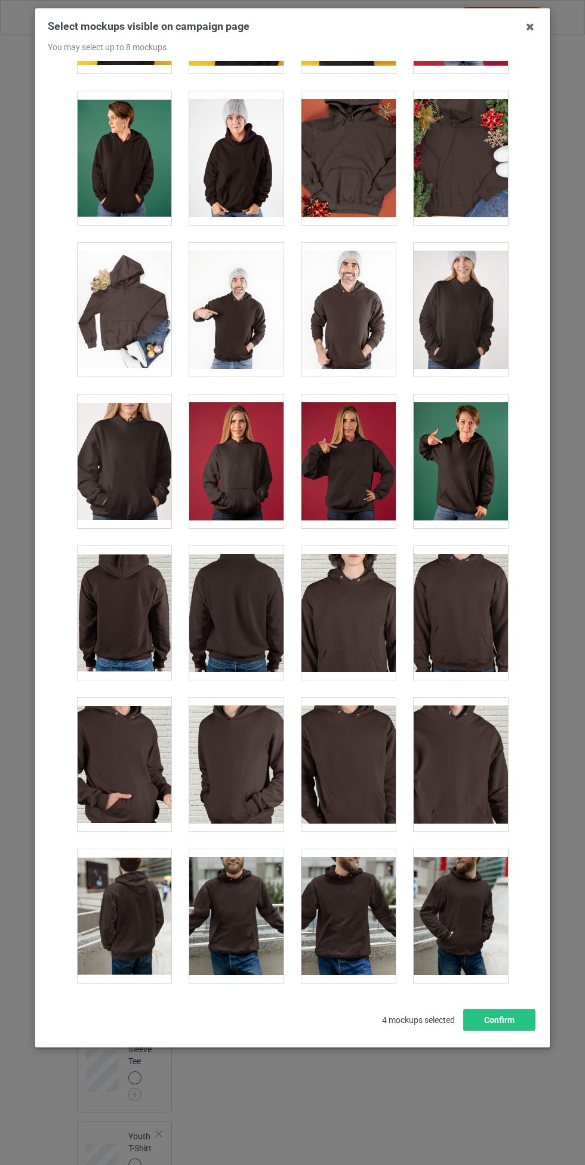
scroll to position [2409, 0]
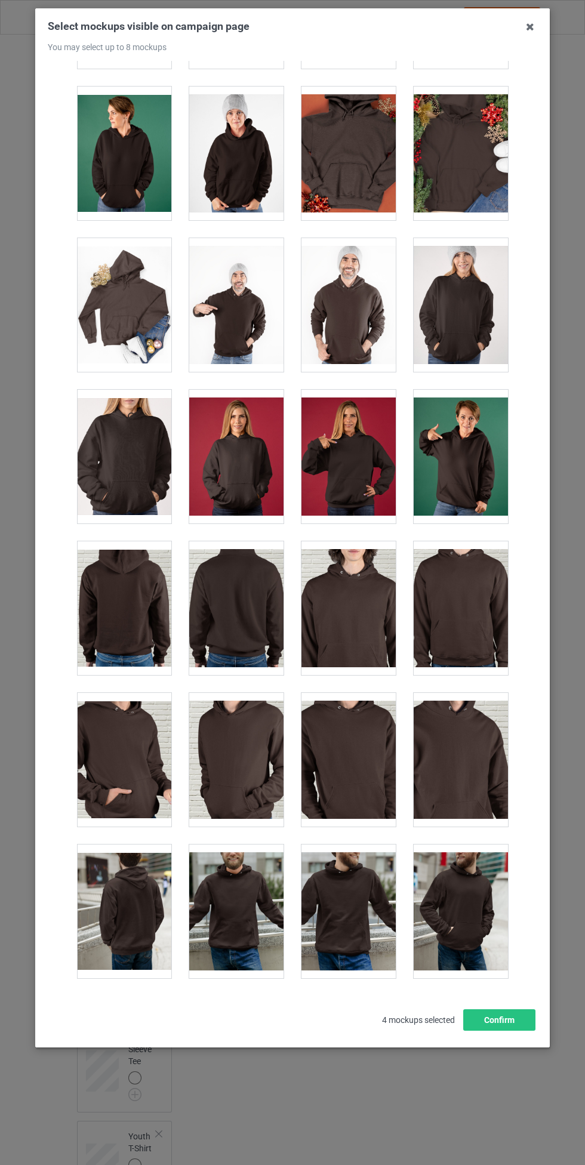
click at [123, 452] on div at bounding box center [124, 457] width 94 height 134
click at [124, 440] on div at bounding box center [124, 457] width 94 height 134
click at [319, 455] on div at bounding box center [348, 457] width 94 height 134
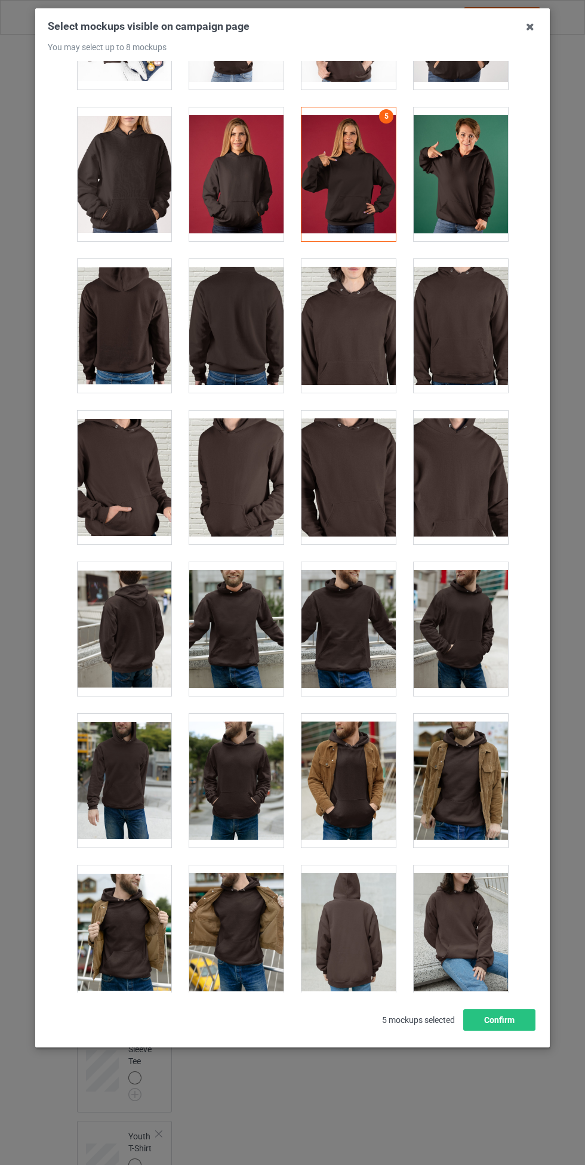
scroll to position [2691, 0]
click at [344, 607] on div at bounding box center [348, 629] width 94 height 134
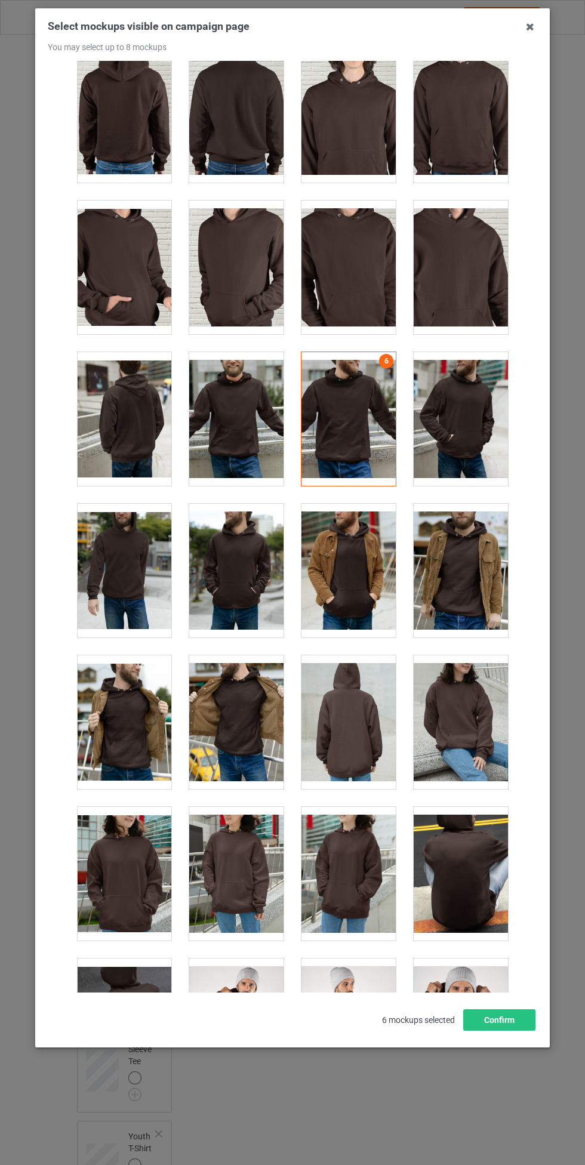
scroll to position [2913, 0]
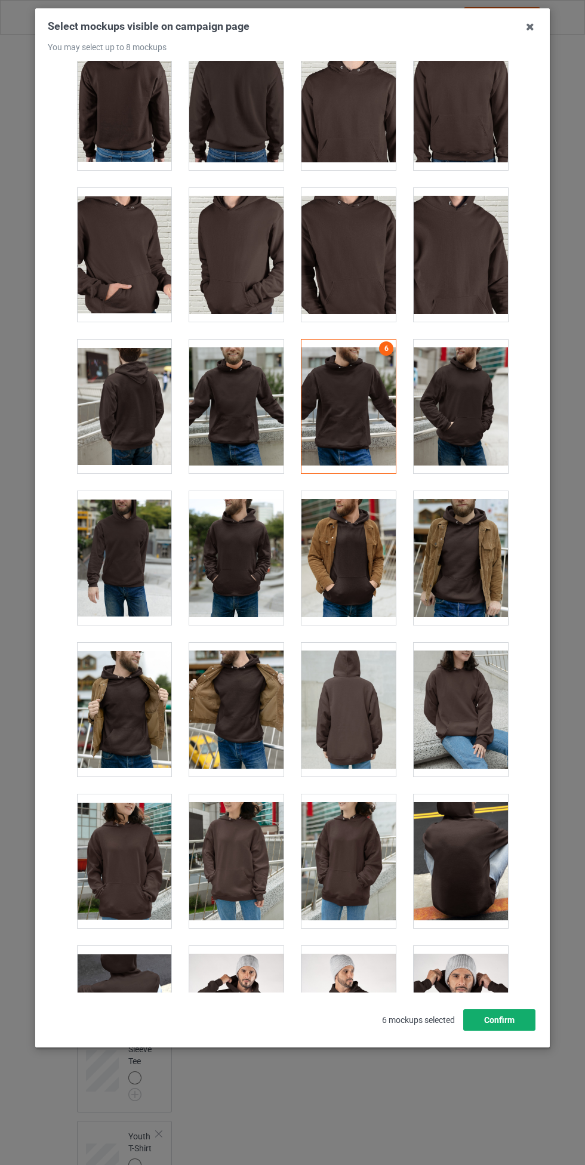
click at [502, 1016] on button "Confirm" at bounding box center [499, 1019] width 72 height 21
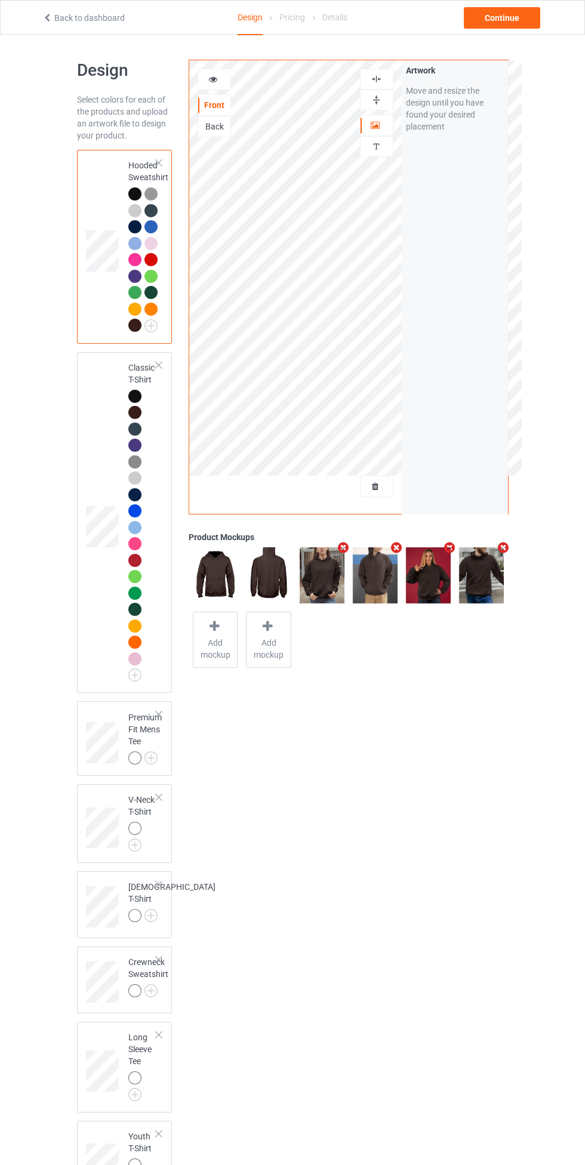
click at [0, 0] on img at bounding box center [0, 0] width 0 height 0
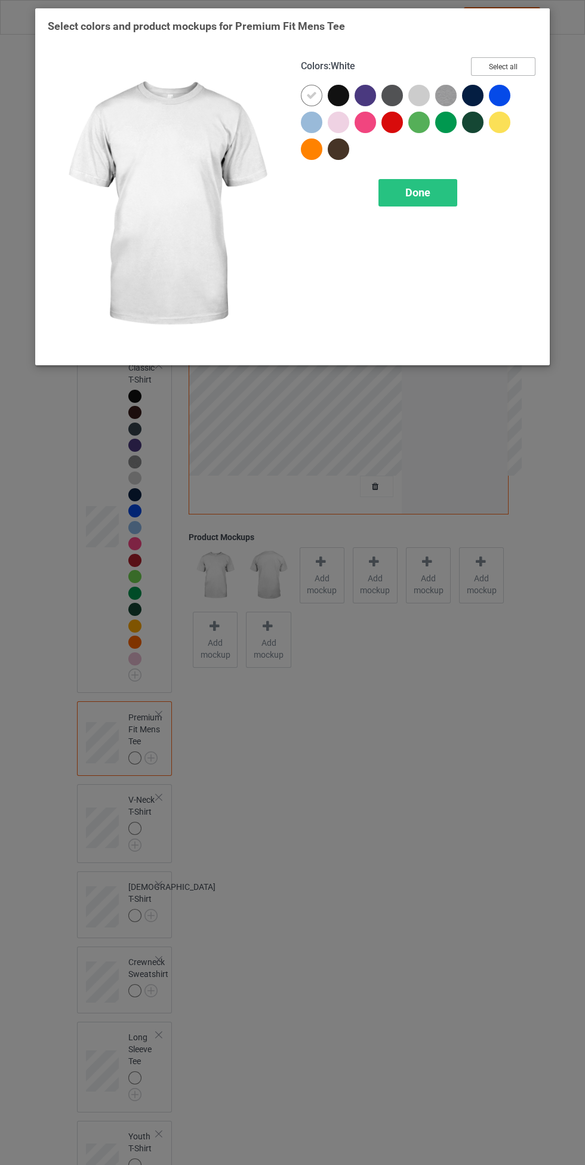
click at [518, 64] on button "Select all" at bounding box center [503, 66] width 64 height 19
click at [312, 95] on icon at bounding box center [311, 95] width 11 height 11
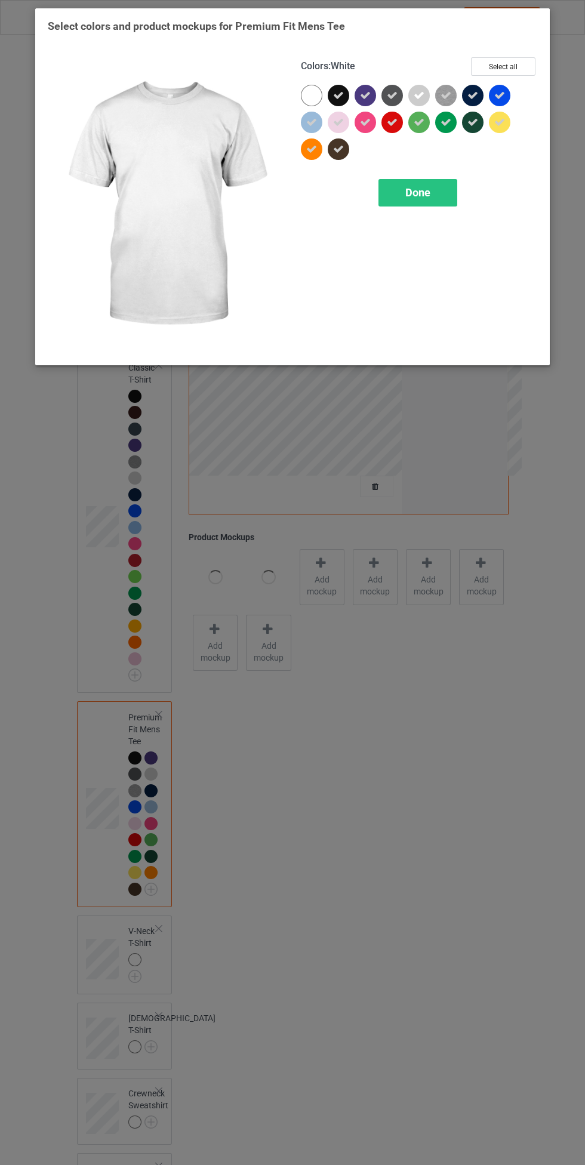
click at [412, 201] on div "Done" at bounding box center [417, 192] width 79 height 27
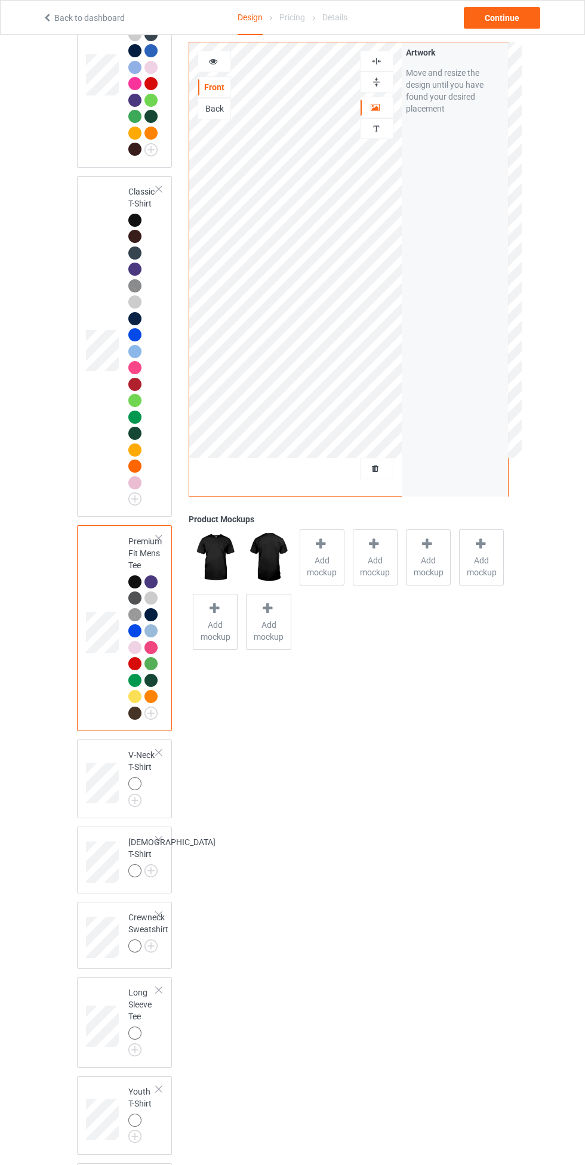
scroll to position [348, 0]
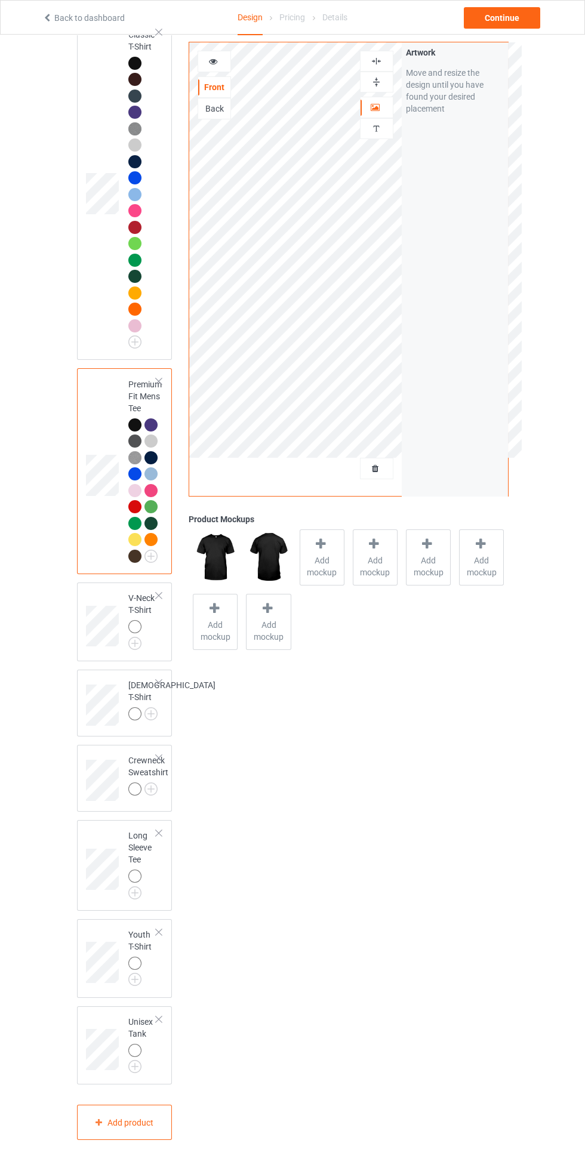
click at [0, 0] on img at bounding box center [0, 0] width 0 height 0
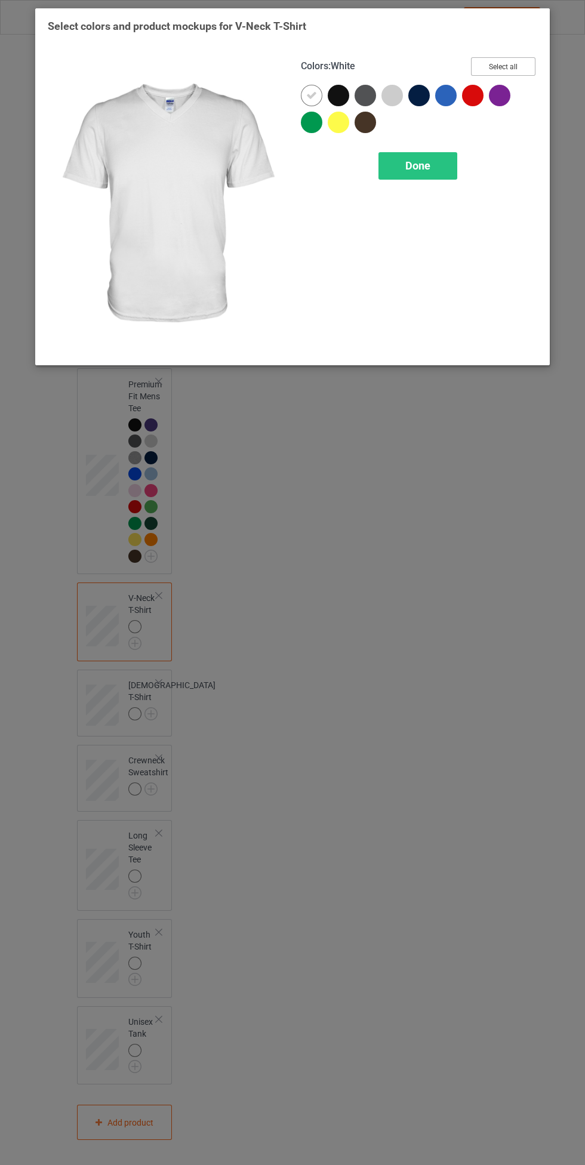
click at [524, 64] on button "Select all" at bounding box center [503, 66] width 64 height 19
click at [312, 95] on icon at bounding box center [311, 95] width 11 height 11
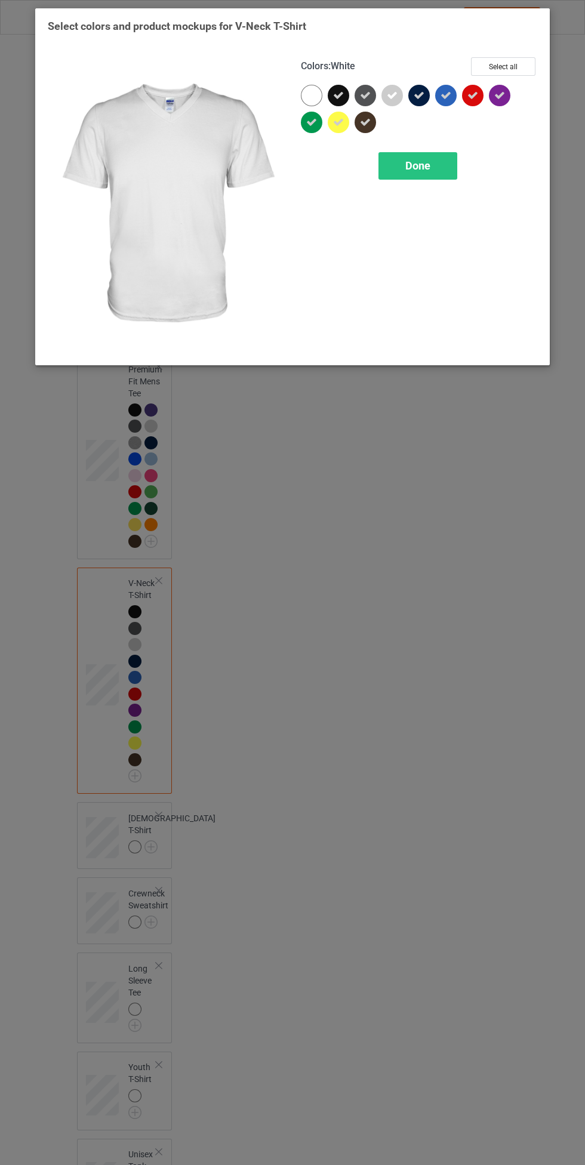
click at [436, 171] on div "Done" at bounding box center [417, 165] width 79 height 27
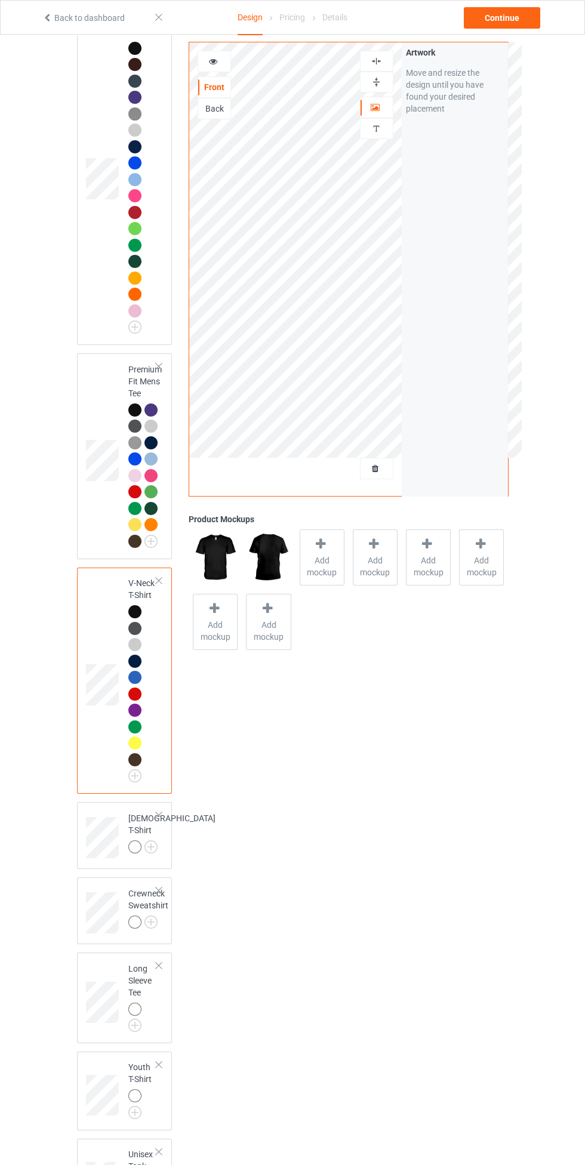
click at [0, 0] on img at bounding box center [0, 0] width 0 height 0
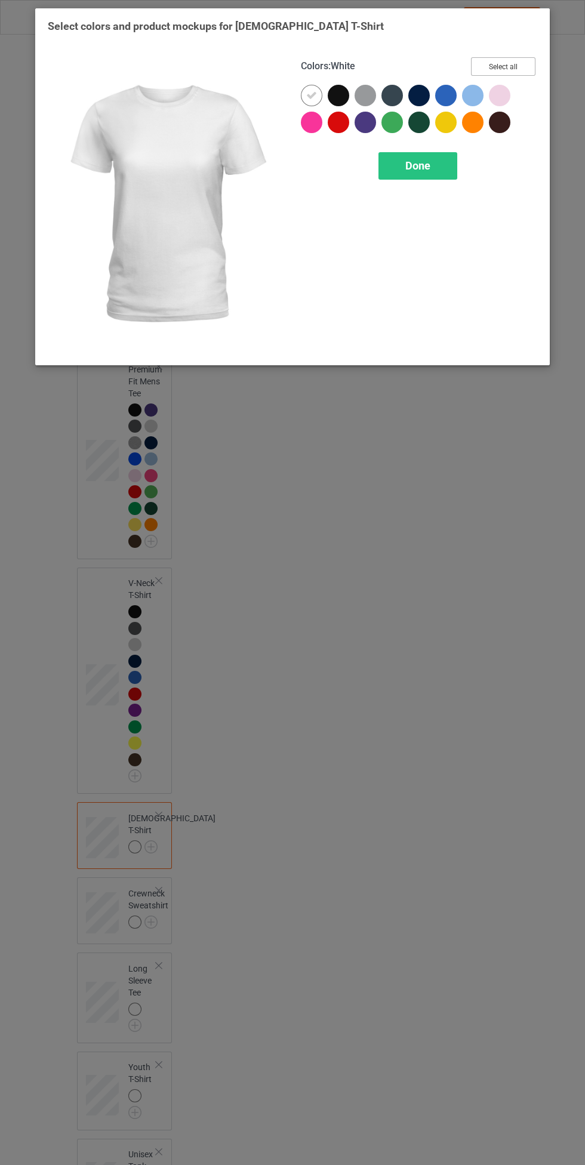
click at [526, 60] on button "Select all" at bounding box center [503, 66] width 64 height 19
click at [312, 95] on icon at bounding box center [311, 95] width 11 height 11
click at [418, 165] on span "Done" at bounding box center [417, 165] width 25 height 13
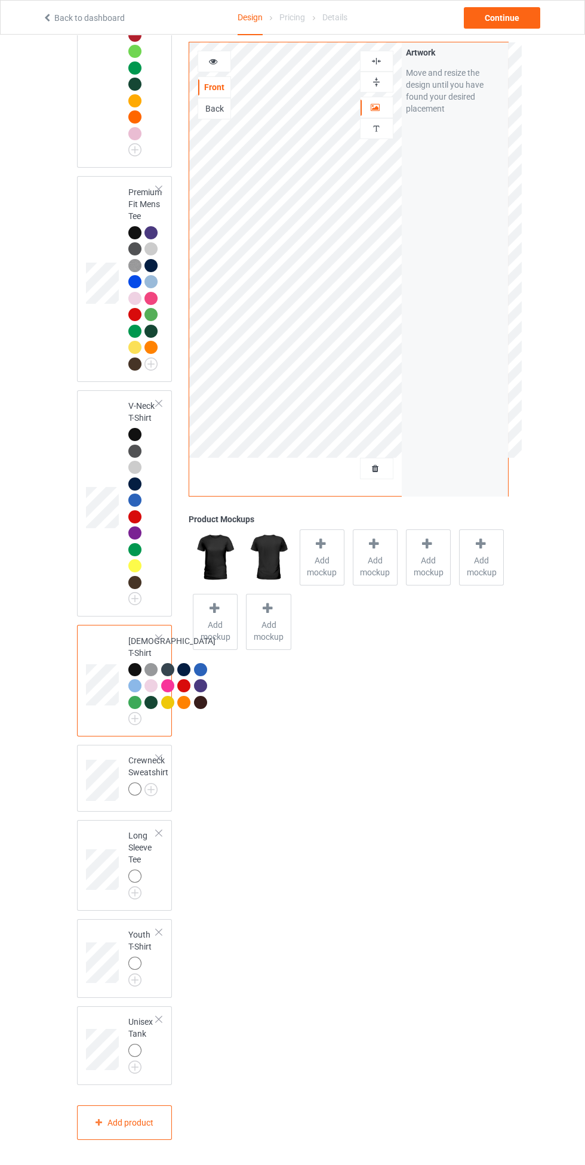
scroll to position [725, 0]
click at [0, 0] on img at bounding box center [0, 0] width 0 height 0
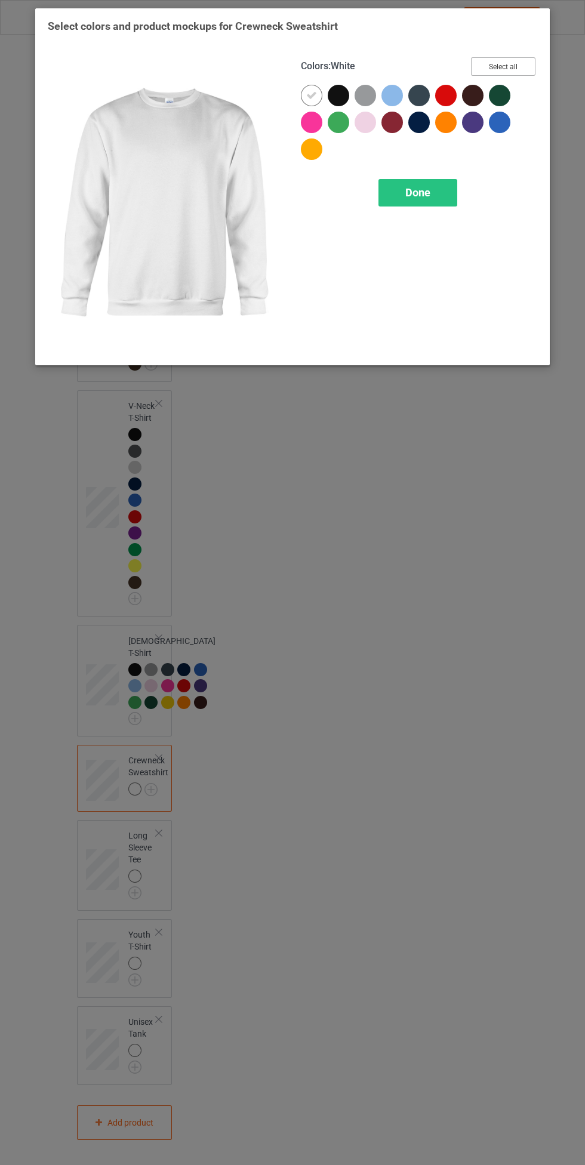
click at [523, 62] on button "Select all" at bounding box center [503, 66] width 64 height 19
click at [312, 95] on icon at bounding box center [311, 95] width 11 height 11
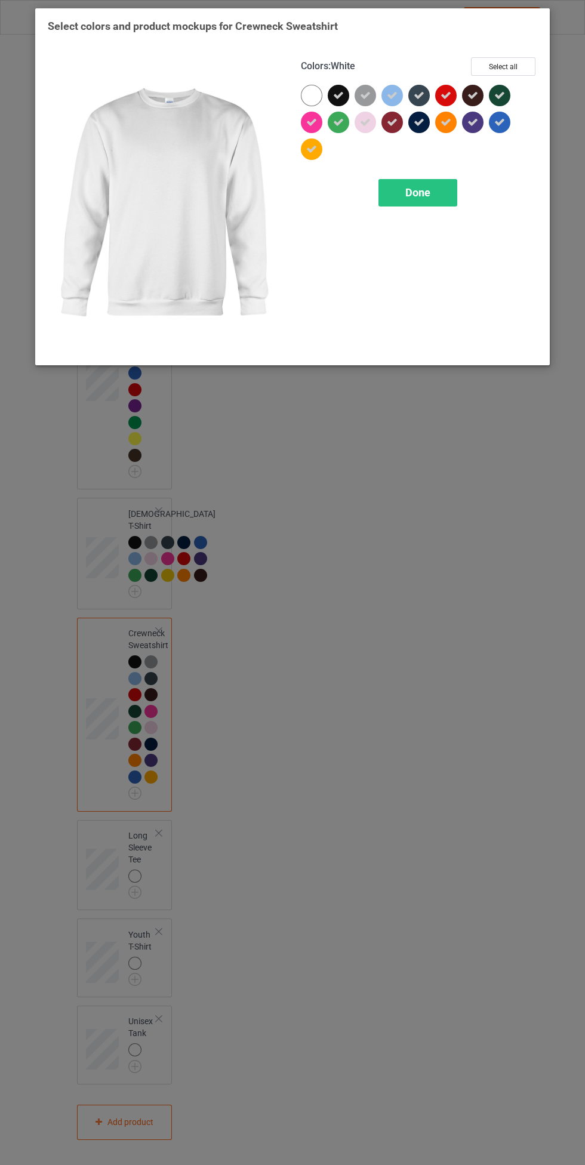
click at [413, 200] on div "Done" at bounding box center [417, 192] width 79 height 27
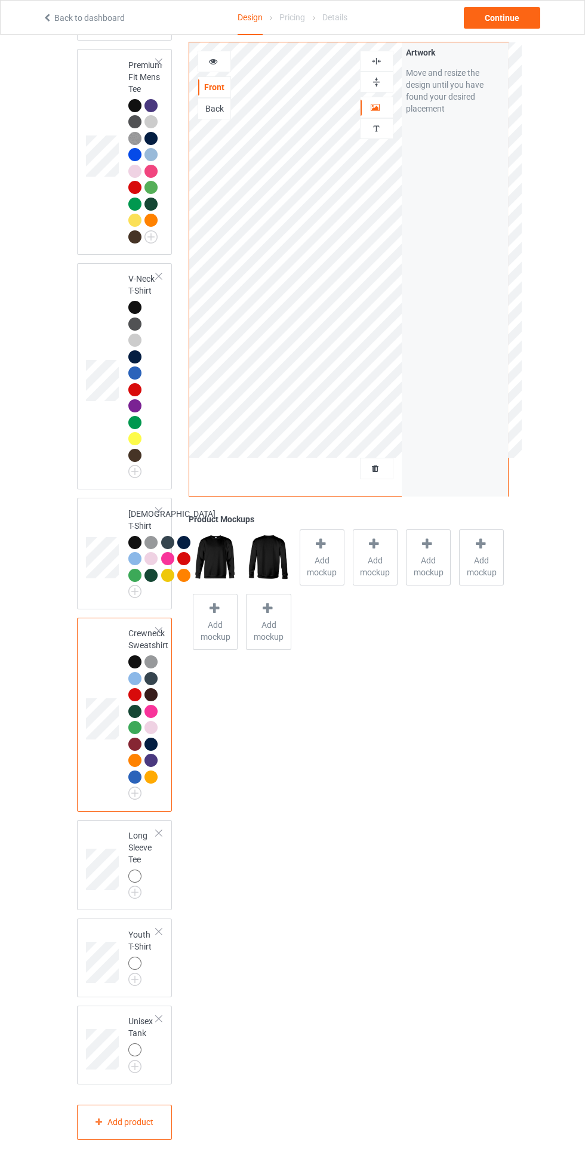
scroll to position [852, 0]
click at [0, 0] on img at bounding box center [0, 0] width 0 height 0
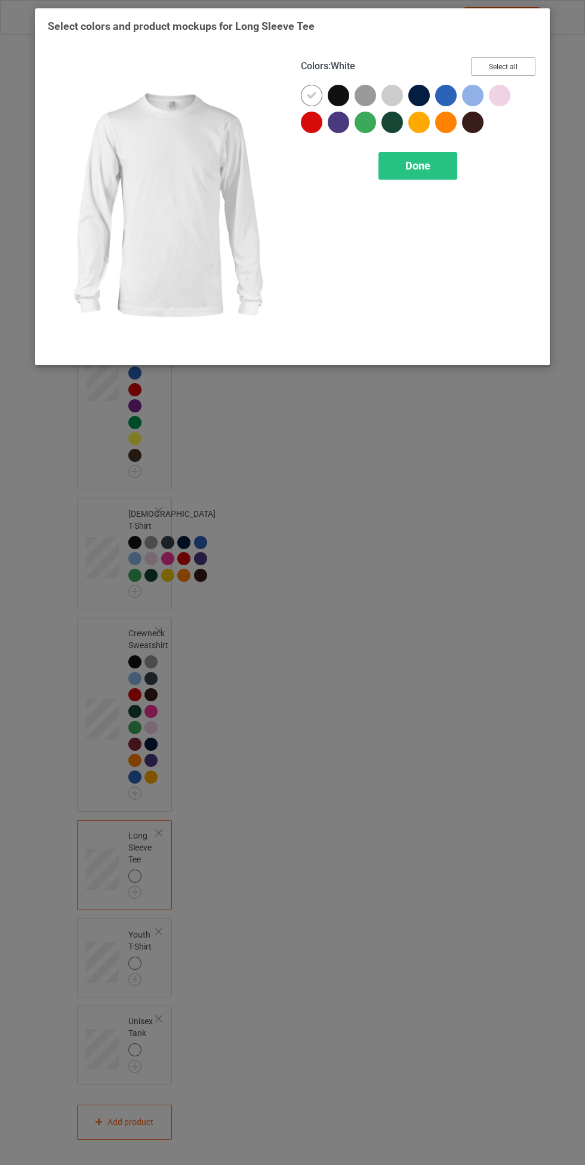
click at [521, 64] on button "Select all" at bounding box center [503, 66] width 64 height 19
click at [312, 95] on icon at bounding box center [311, 95] width 11 height 11
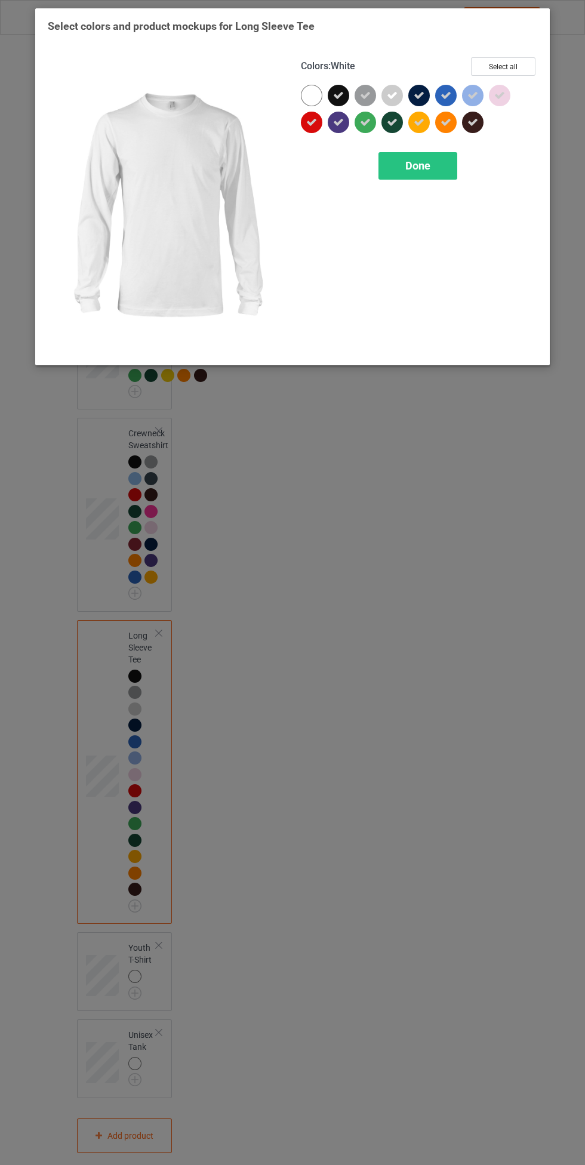
click at [417, 165] on span "Done" at bounding box center [417, 165] width 25 height 13
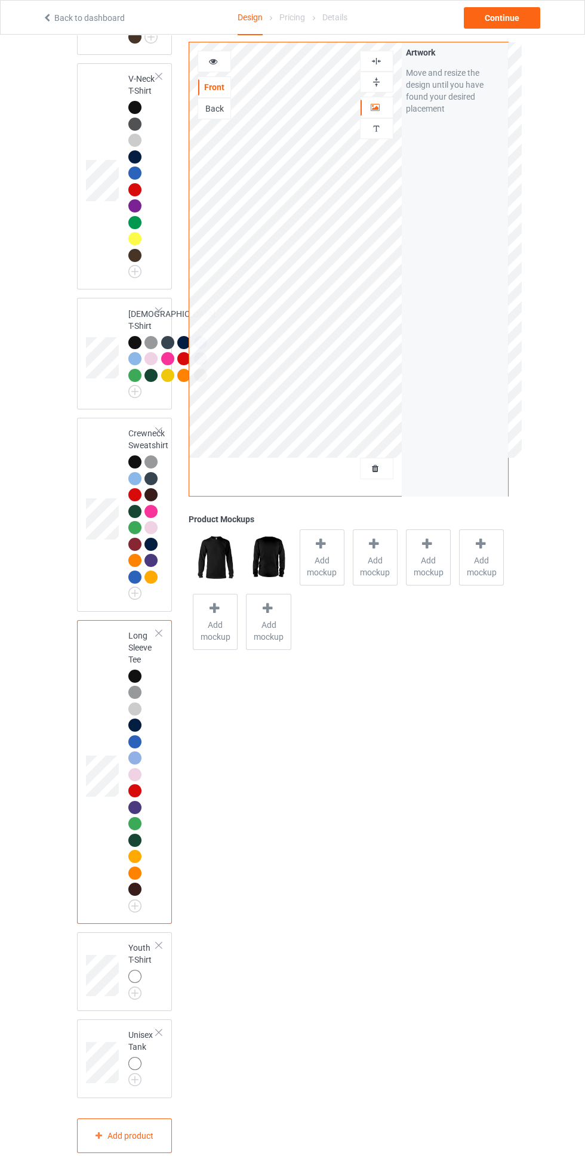
scroll to position [1066, 0]
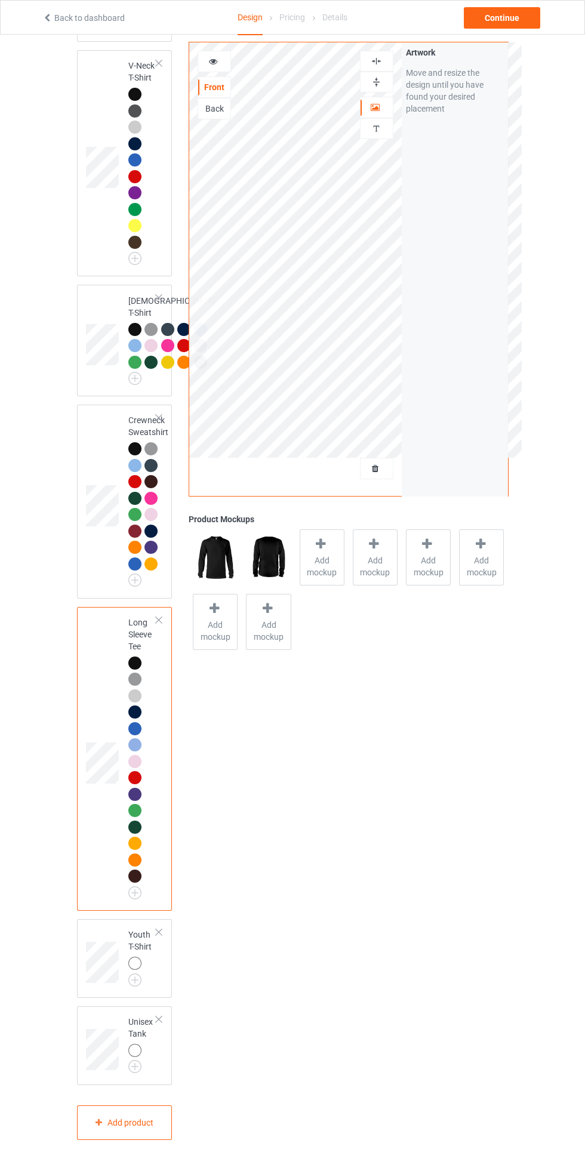
click at [0, 0] on img at bounding box center [0, 0] width 0 height 0
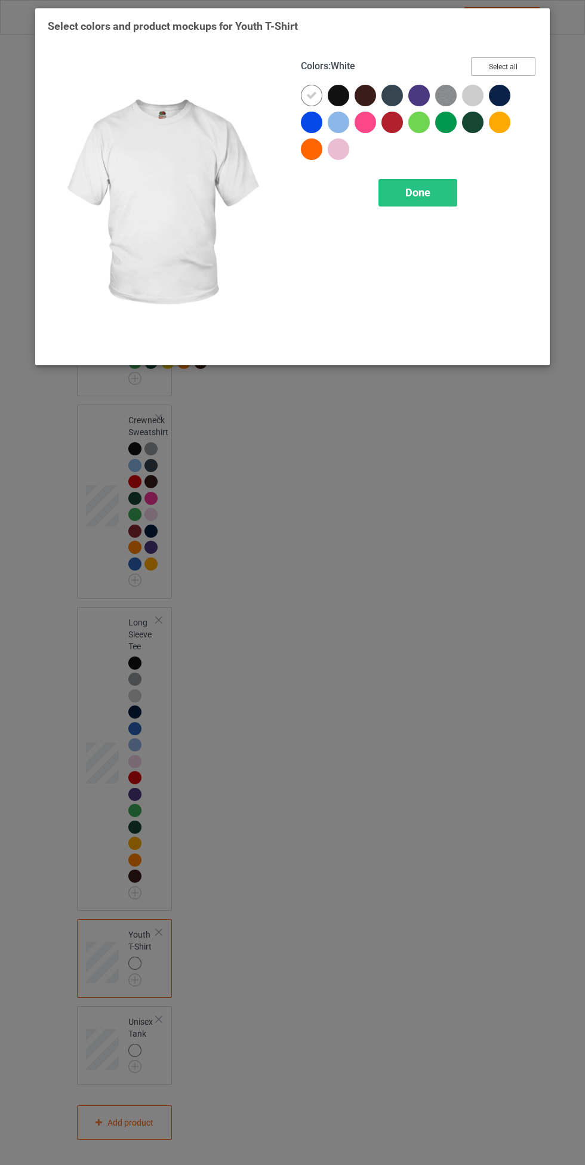
click at [523, 57] on button "Select all" at bounding box center [503, 66] width 64 height 19
click at [306, 95] on icon at bounding box center [311, 95] width 11 height 11
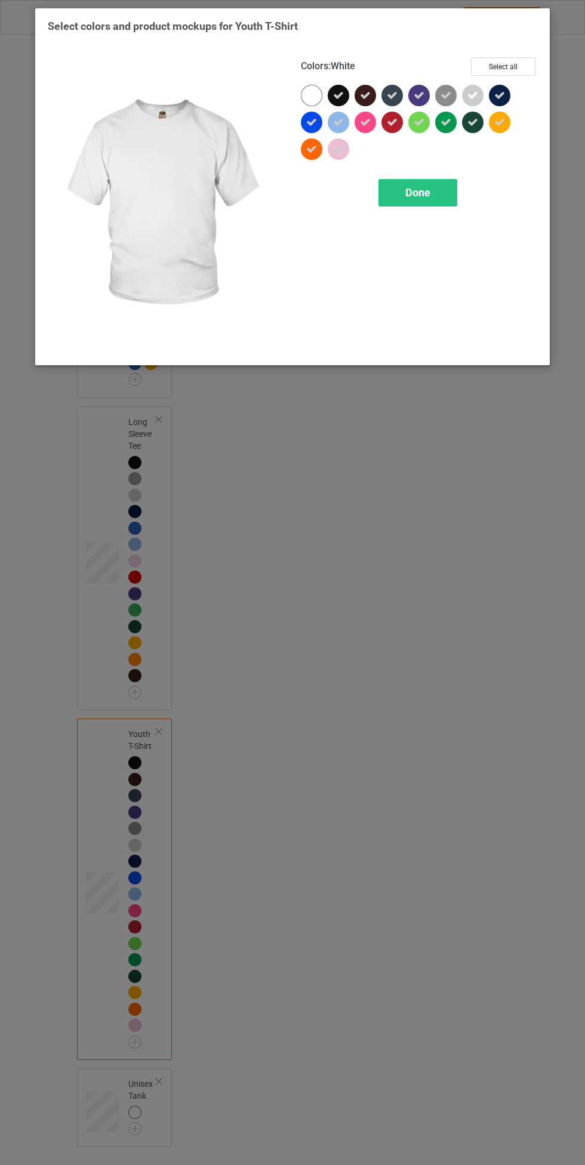
click at [406, 187] on span "Done" at bounding box center [417, 192] width 25 height 13
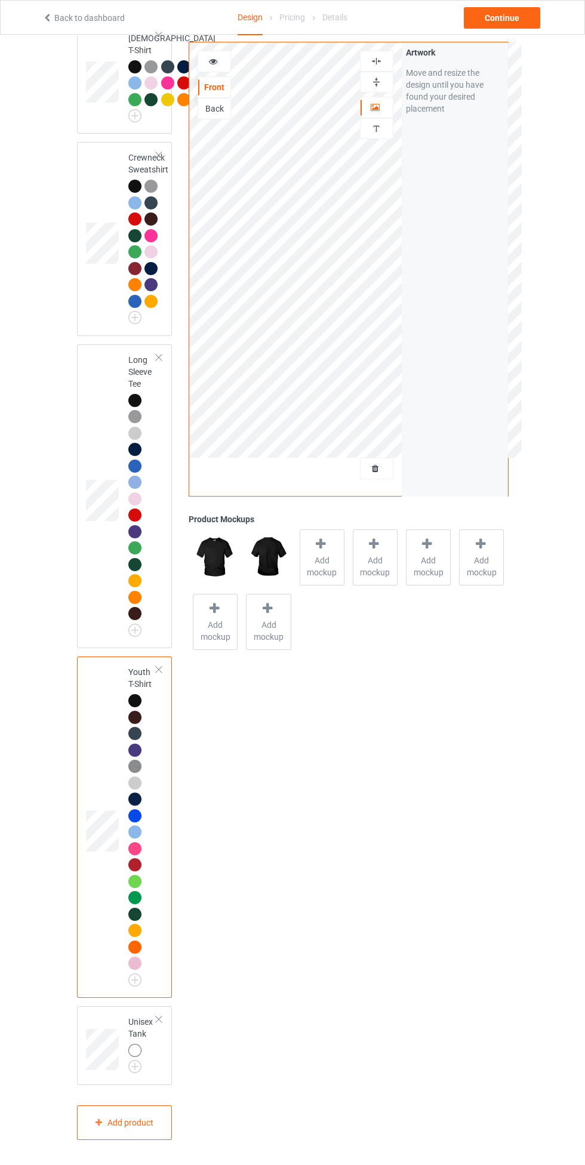
scroll to position [1328, 0]
click at [0, 0] on img at bounding box center [0, 0] width 0 height 0
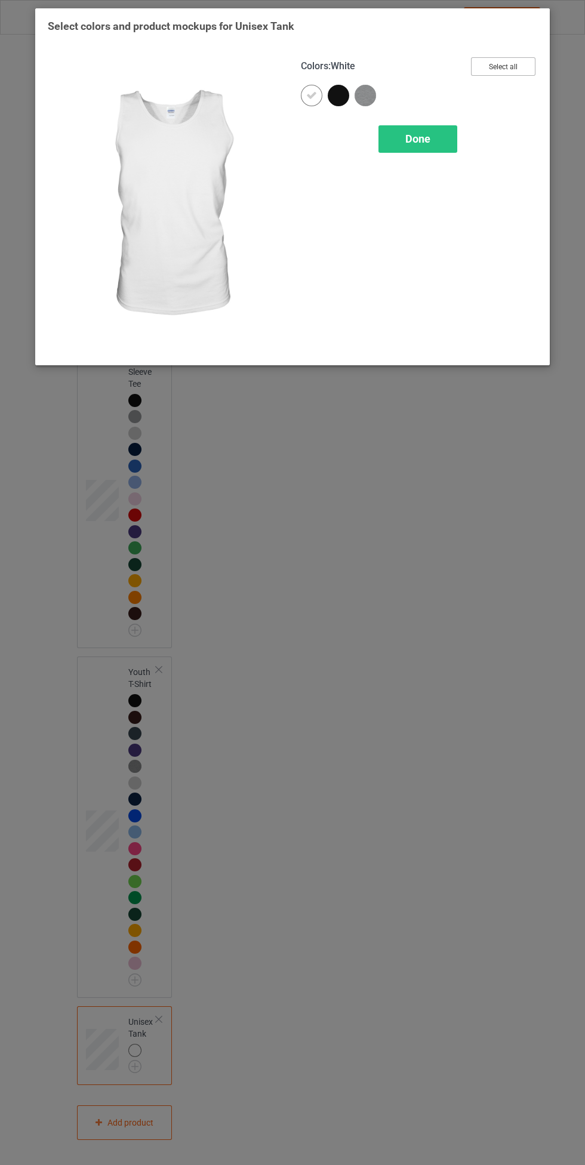
click at [513, 67] on button "Select all" at bounding box center [503, 66] width 64 height 19
click at [312, 95] on icon at bounding box center [311, 95] width 11 height 11
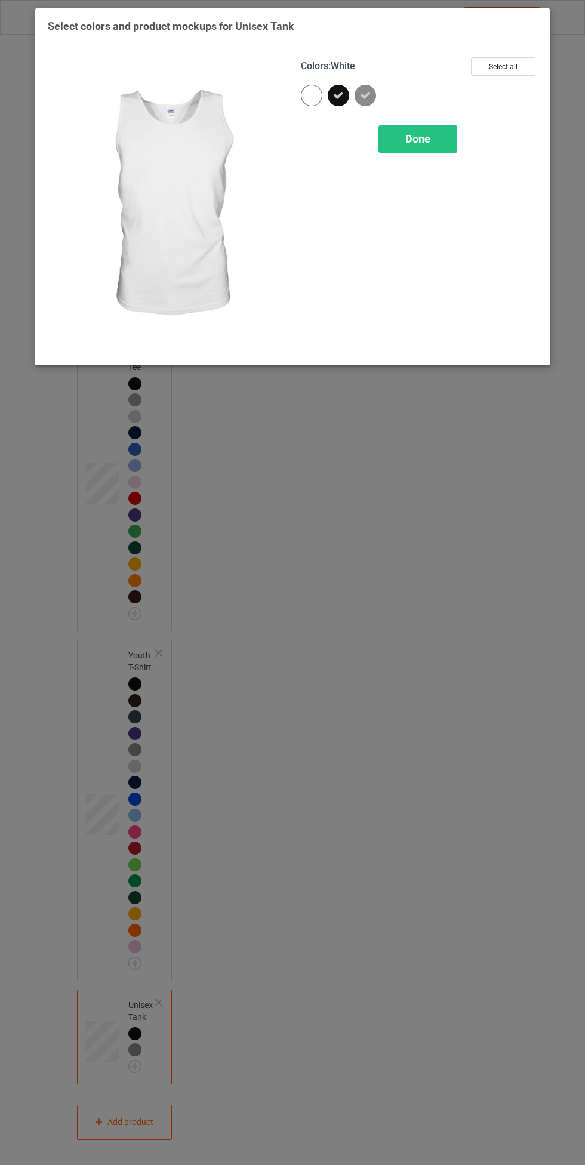
click at [415, 143] on span "Done" at bounding box center [417, 138] width 25 height 13
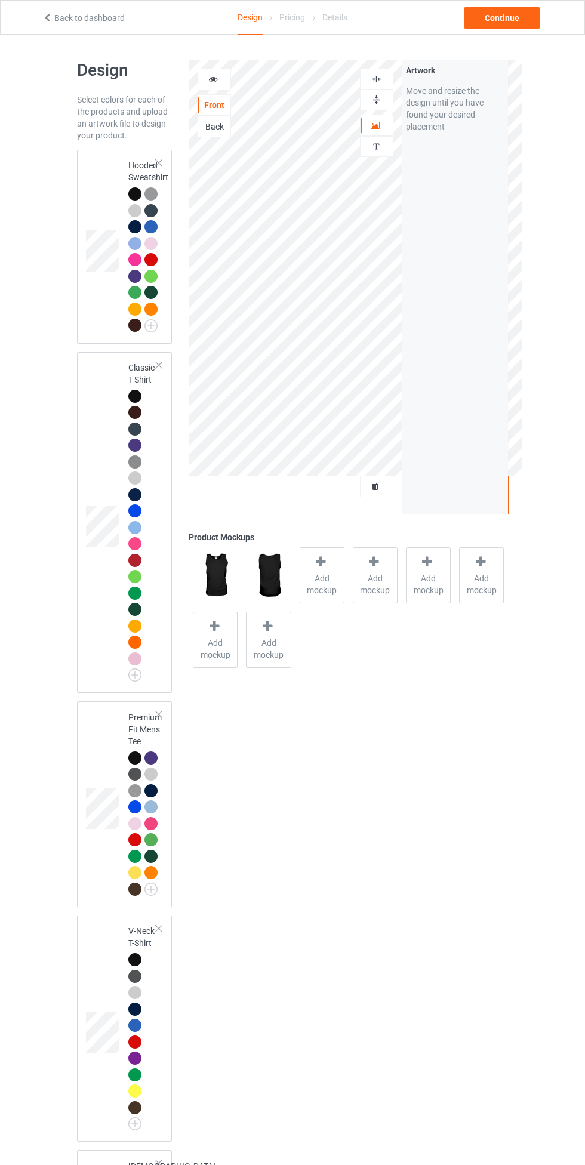
click at [134, 396] on div at bounding box center [134, 396] width 13 height 13
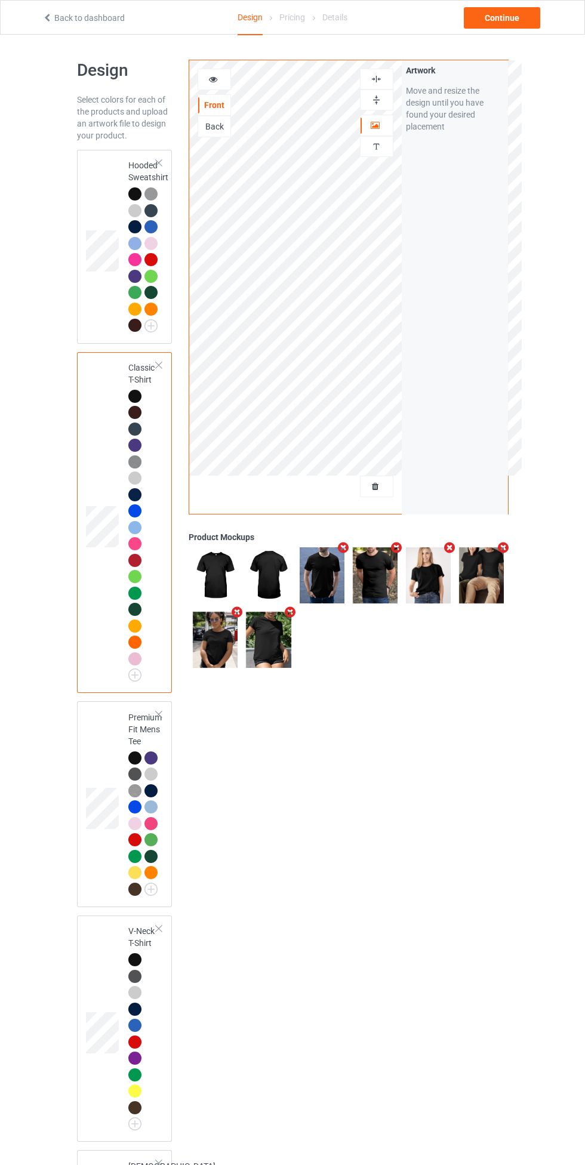
click at [376, 79] on img at bounding box center [376, 78] width 11 height 11
click at [524, 20] on div "Continue" at bounding box center [502, 17] width 76 height 21
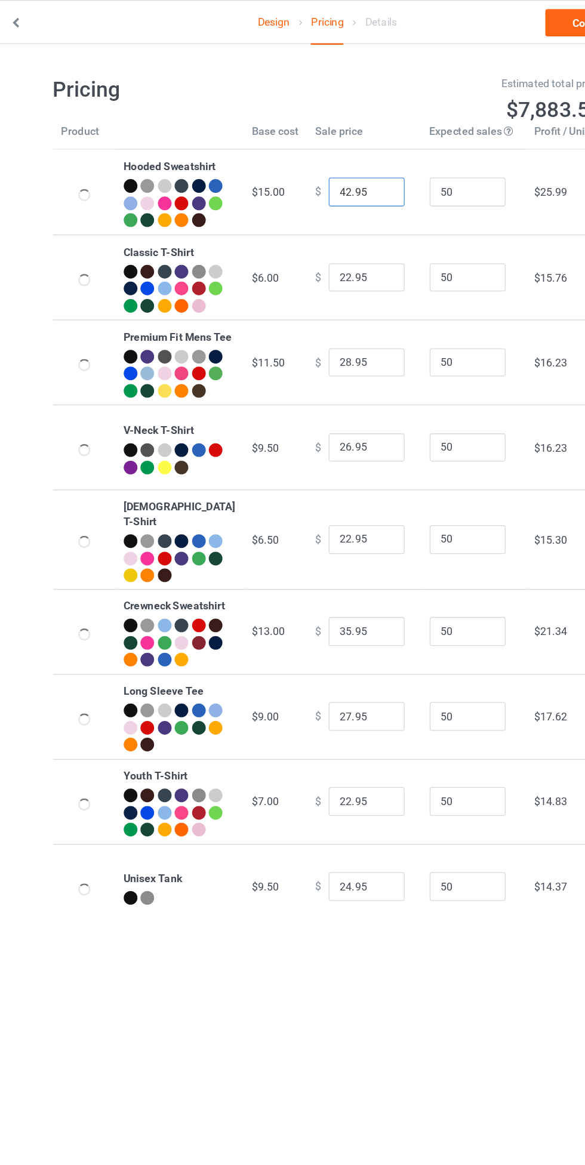
click at [295, 157] on input "42.95" at bounding box center [324, 151] width 60 height 23
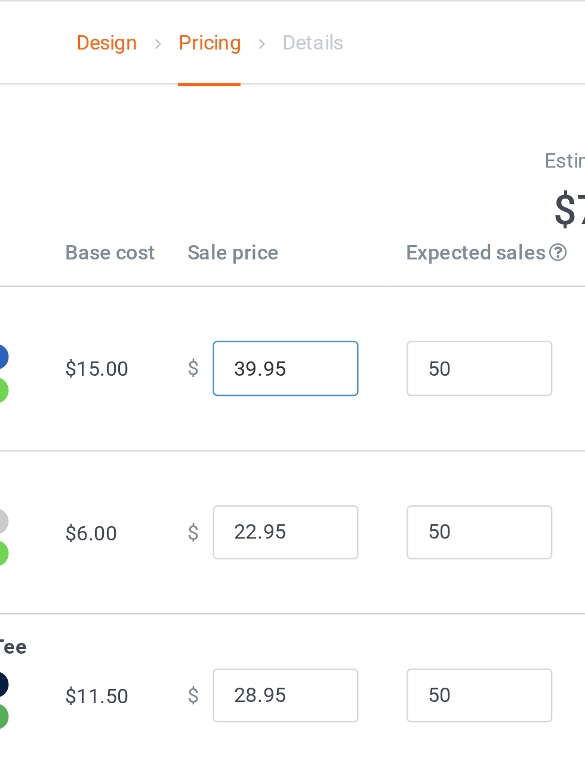
click at [326, 160] on input "39.95" at bounding box center [324, 151] width 60 height 23
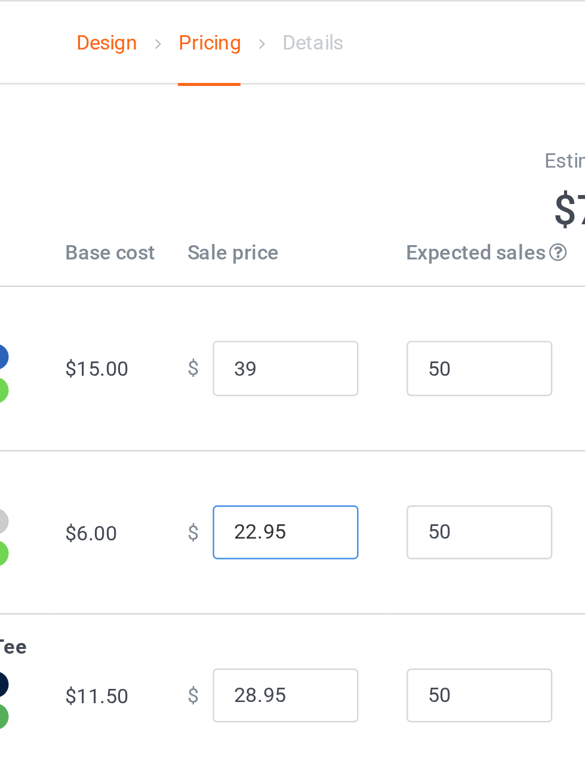
click at [297, 230] on input "22.95" at bounding box center [324, 218] width 60 height 23
type input "39.00"
click at [316, 230] on input "19.95" at bounding box center [324, 218] width 60 height 23
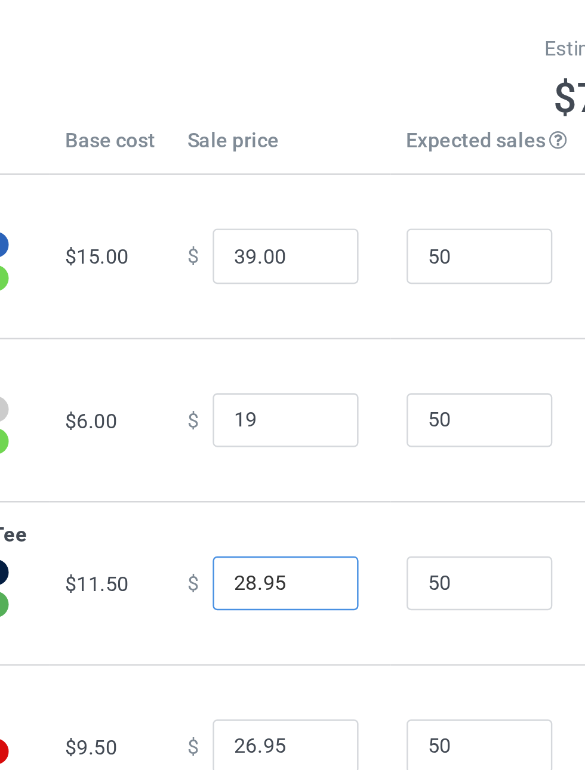
click at [297, 297] on input "28.95" at bounding box center [324, 285] width 60 height 23
type input "19.00"
click at [318, 297] on input "26.95" at bounding box center [324, 285] width 60 height 23
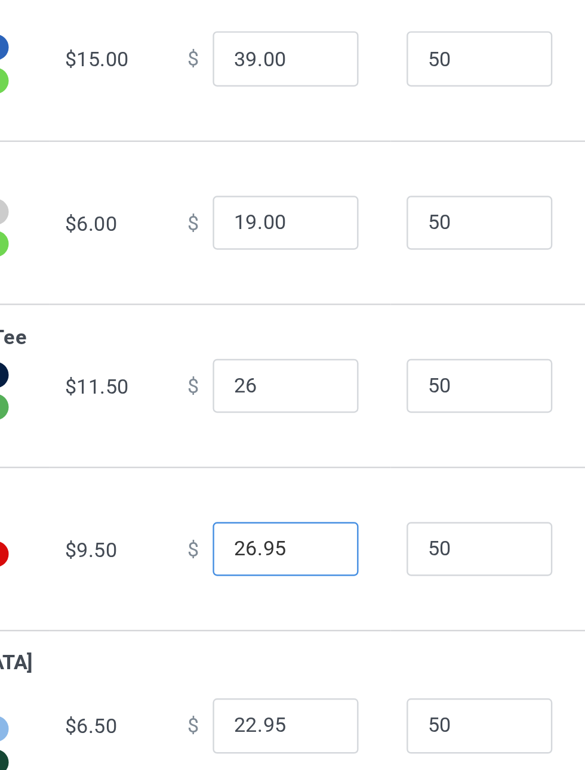
click at [300, 363] on input "26.95" at bounding box center [324, 352] width 60 height 23
type input "26.00"
click at [295, 363] on input "26.95" at bounding box center [324, 352] width 60 height 23
click at [326, 363] on input "24.95" at bounding box center [324, 352] width 60 height 23
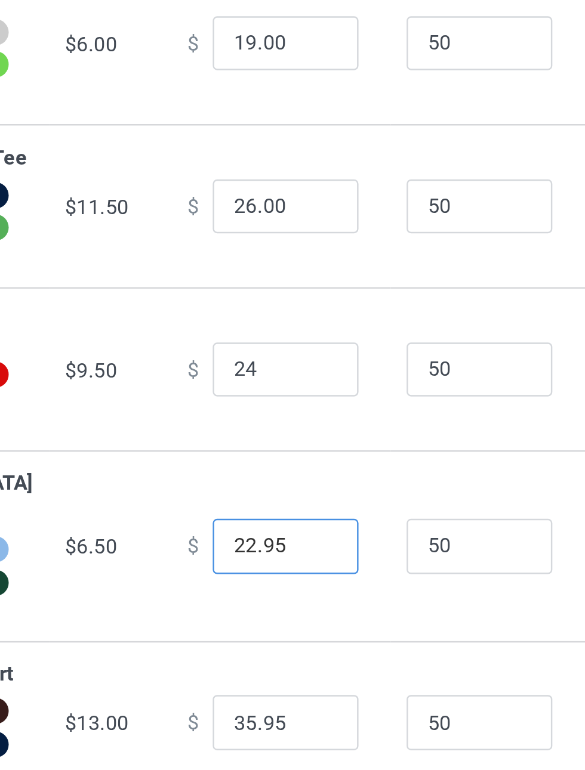
click at [295, 436] on input "22.95" at bounding box center [324, 424] width 60 height 23
type input "24.00"
click at [323, 436] on input "20.95" at bounding box center [324, 424] width 60 height 23
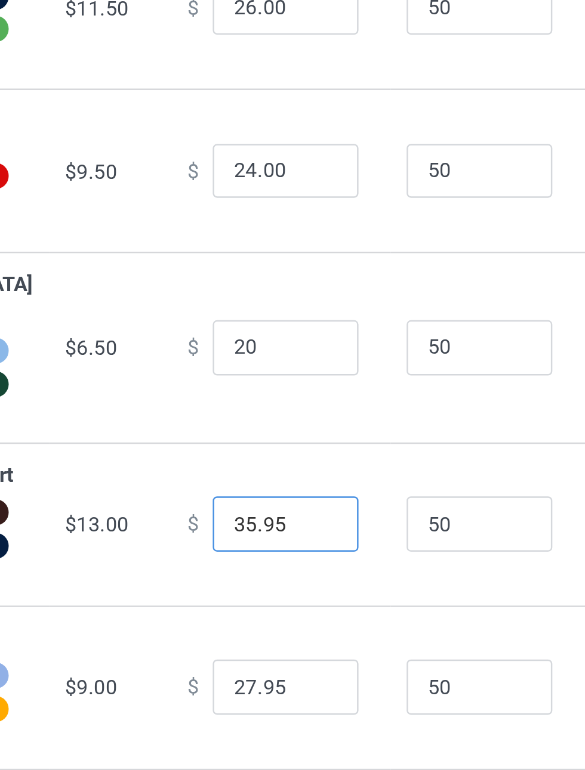
click at [294, 508] on input "35.95" at bounding box center [324, 496] width 60 height 23
type input "20.00"
click at [327, 508] on input "29.95" at bounding box center [324, 496] width 60 height 23
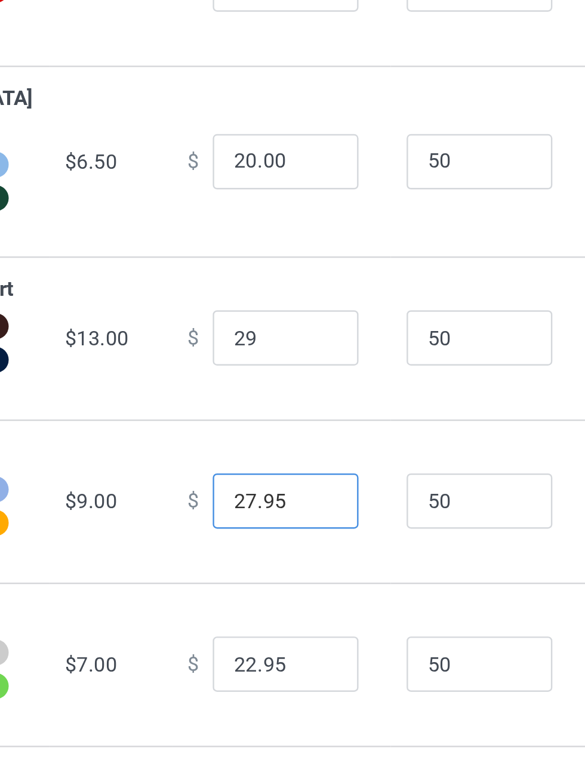
click at [297, 575] on input "27.95" at bounding box center [324, 563] width 60 height 23
type input "29.00"
click at [327, 575] on input "23.95" at bounding box center [324, 563] width 60 height 23
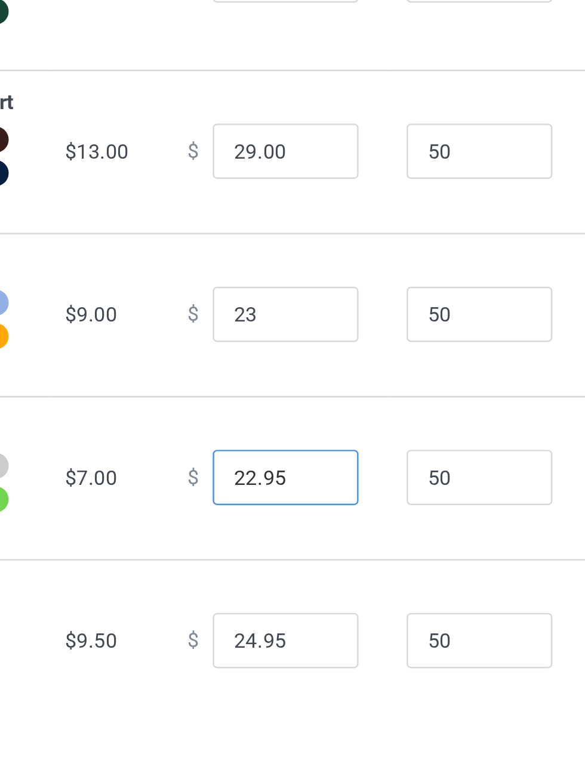
click at [296, 642] on input "22.95" at bounding box center [324, 630] width 60 height 23
type input "23.00"
click at [328, 642] on input "21.95" at bounding box center [324, 630] width 60 height 23
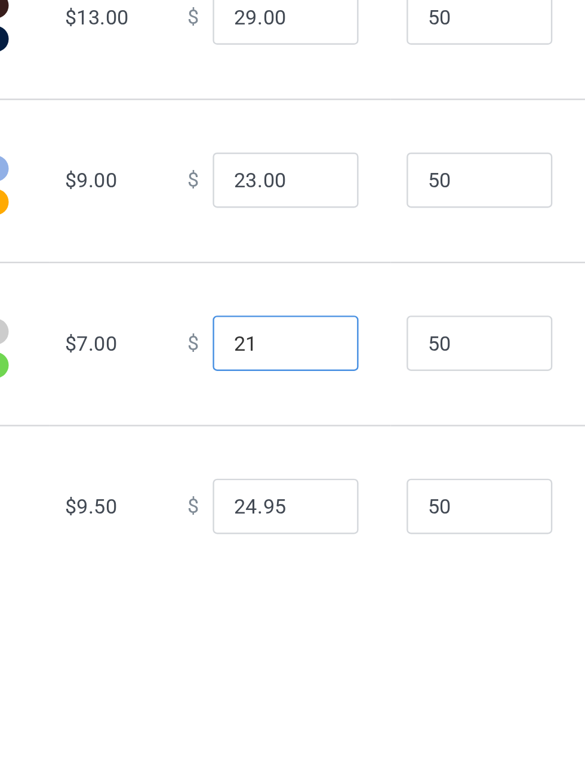
scroll to position [60, 0]
click at [300, 674] on input "24.95" at bounding box center [324, 662] width 60 height 23
type input "21.00"
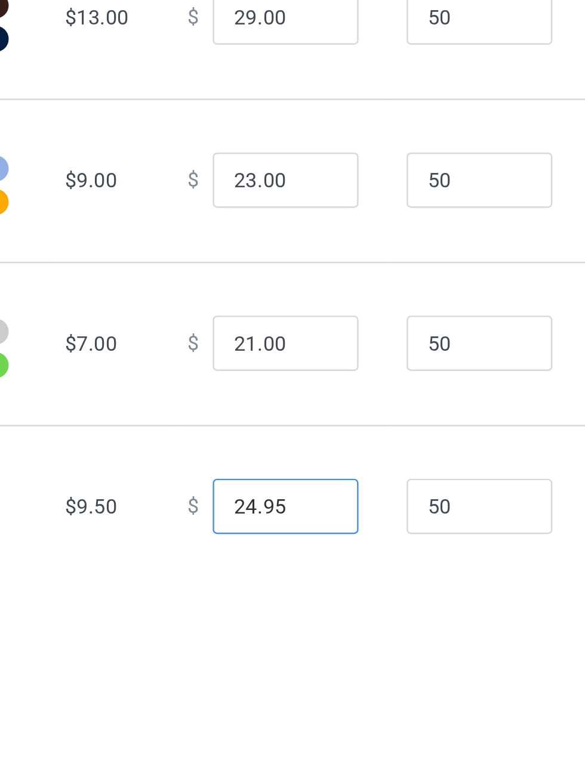
click at [297, 674] on input "24.95" at bounding box center [324, 662] width 60 height 23
click at [323, 674] on input "22.95" at bounding box center [324, 662] width 60 height 23
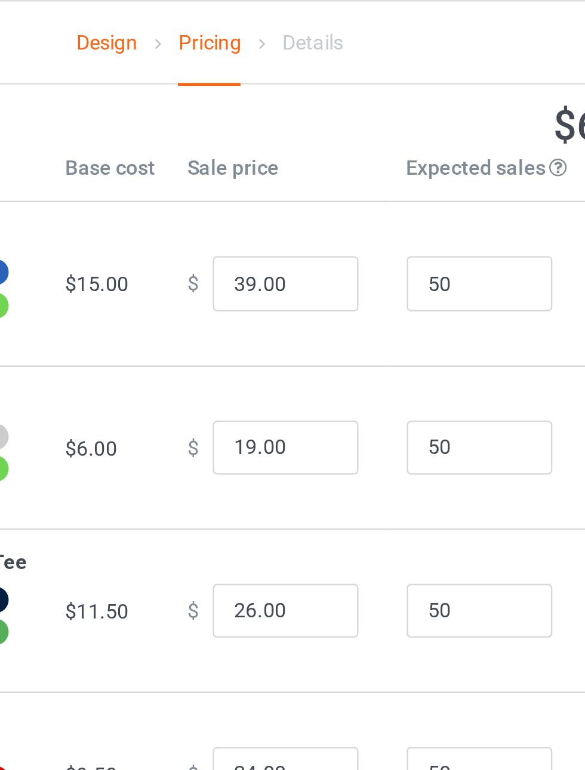
scroll to position [0, 0]
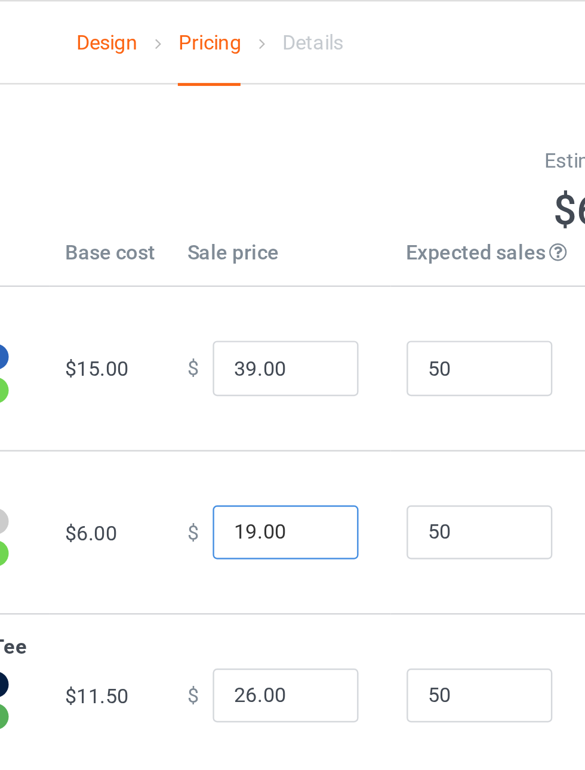
click at [322, 230] on input "19.00" at bounding box center [324, 218] width 60 height 23
type input "22.00"
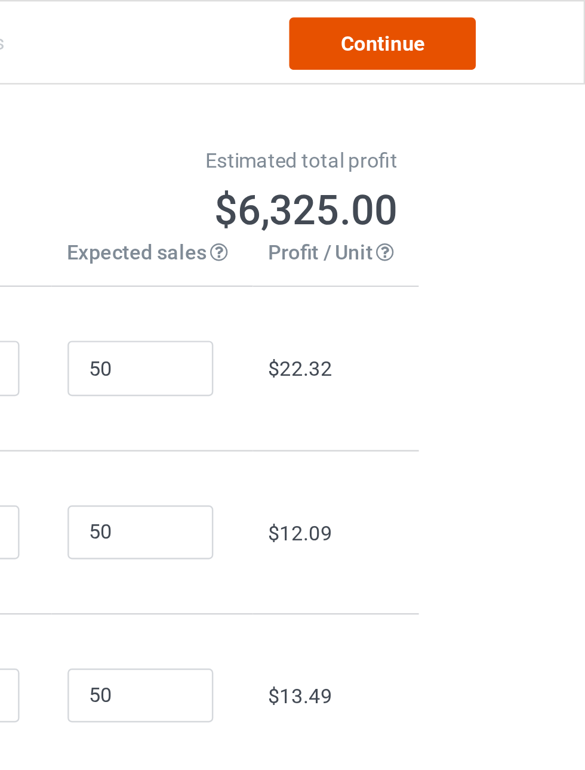
click at [528, 24] on link "Continue" at bounding box center [502, 17] width 76 height 21
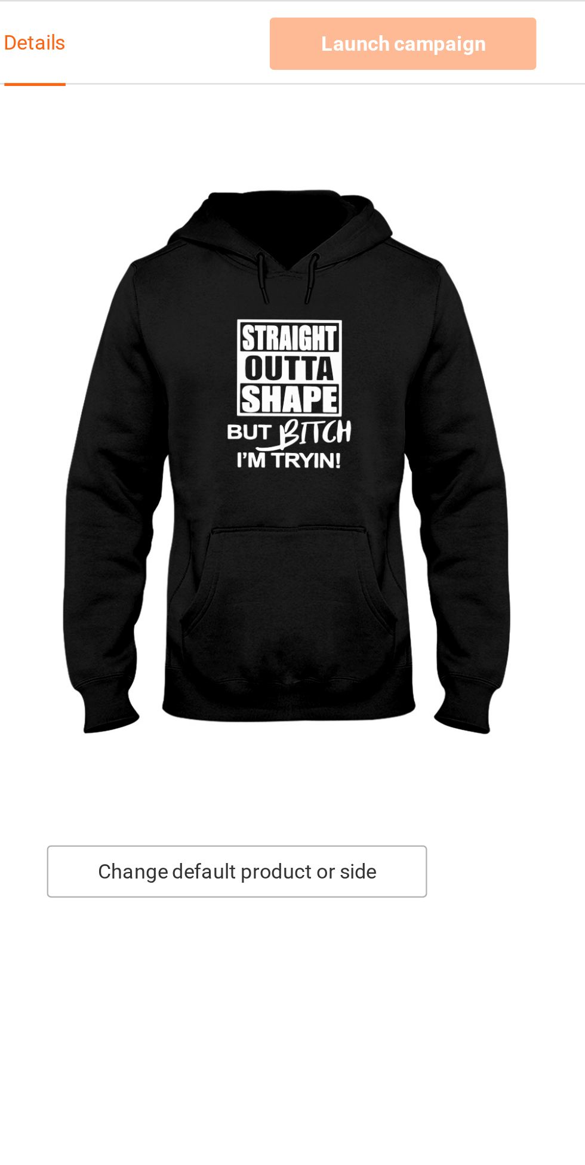
click at [455, 359] on div "Change default product or side" at bounding box center [418, 356] width 156 height 21
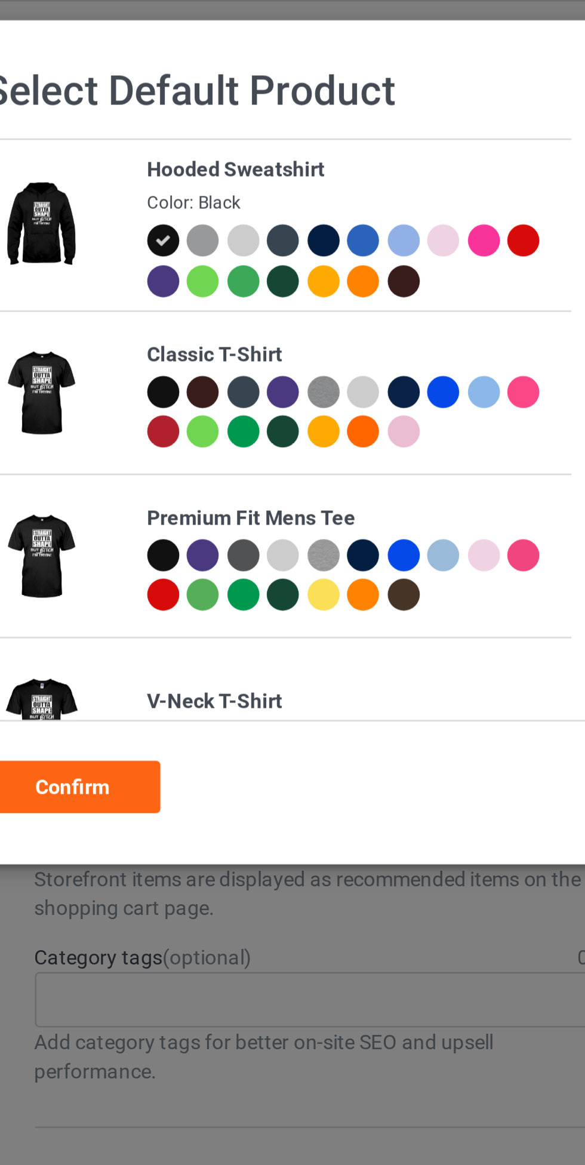
click at [126, 155] on div at bounding box center [129, 160] width 13 height 13
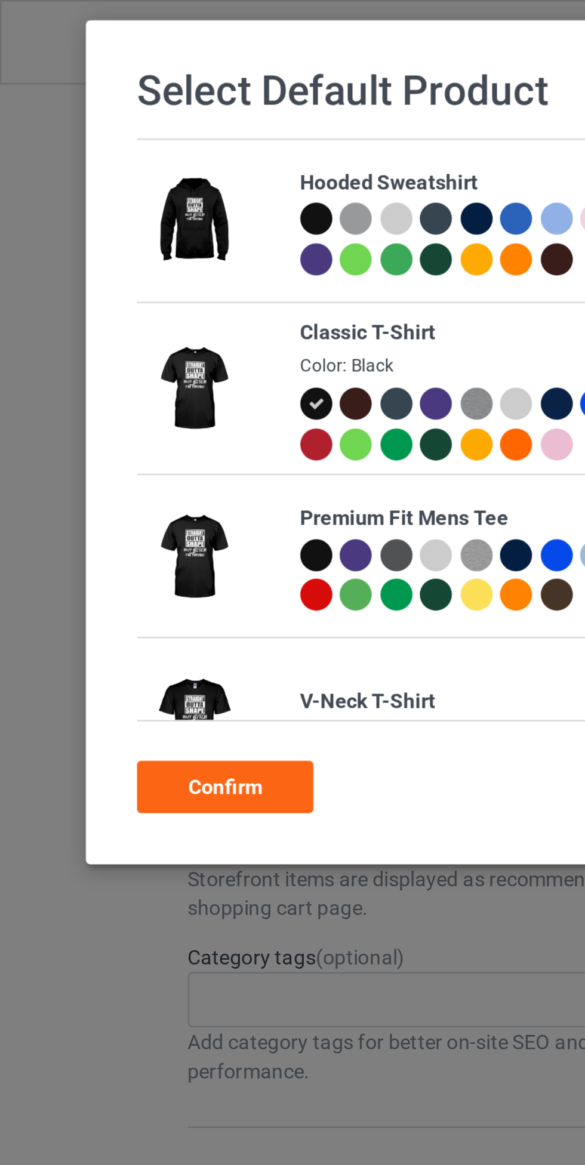
click at [101, 315] on div "Confirm" at bounding box center [92, 322] width 72 height 21
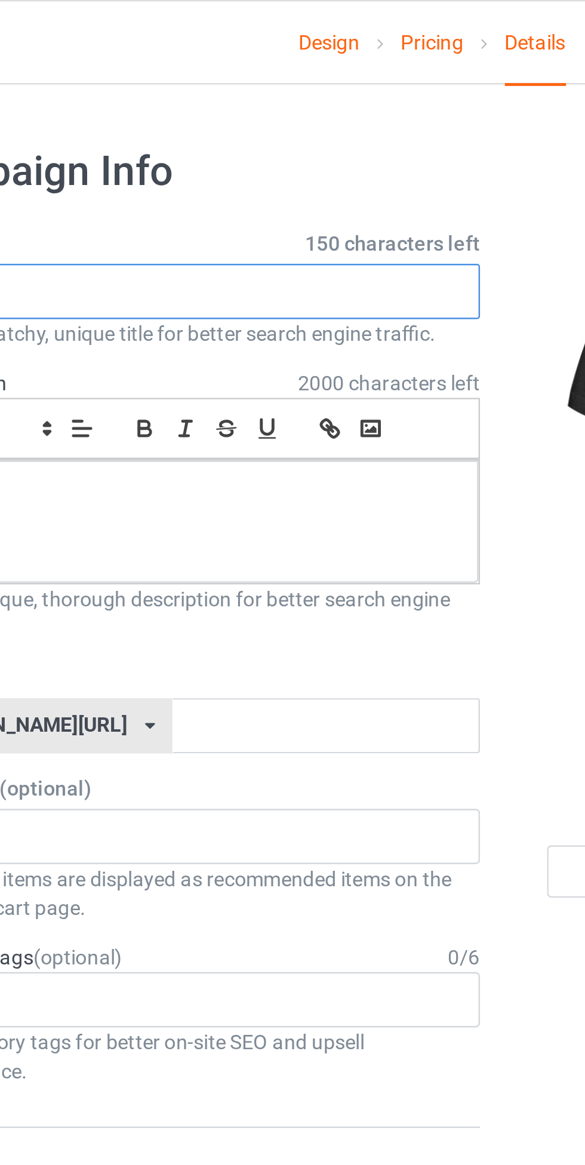
click at [151, 116] on input "text" at bounding box center [194, 119] width 235 height 23
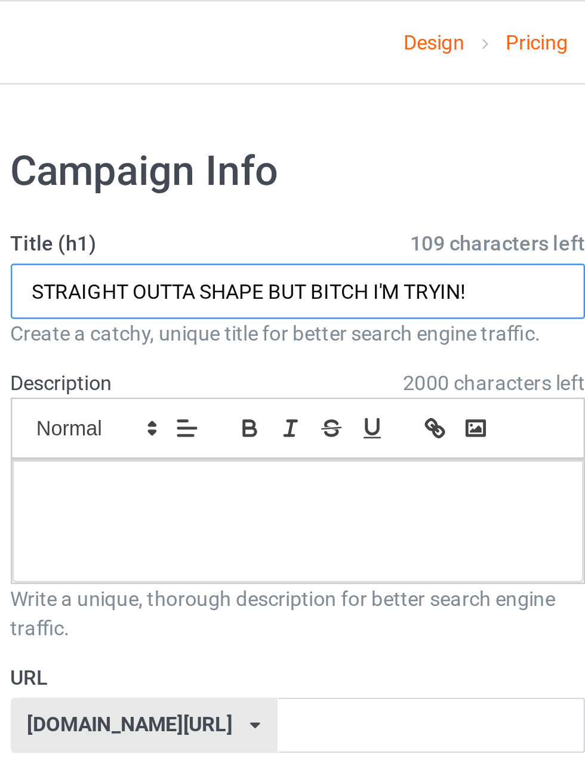
type input "STRAIGHT OUTTA SHAPE BUT BITCH I'M TRYIN!"
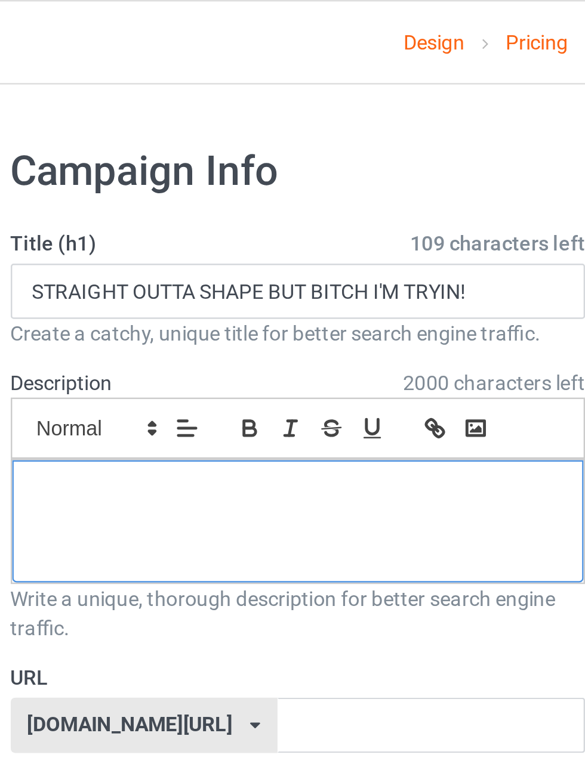
click at [265, 225] on div at bounding box center [195, 214] width 234 height 50
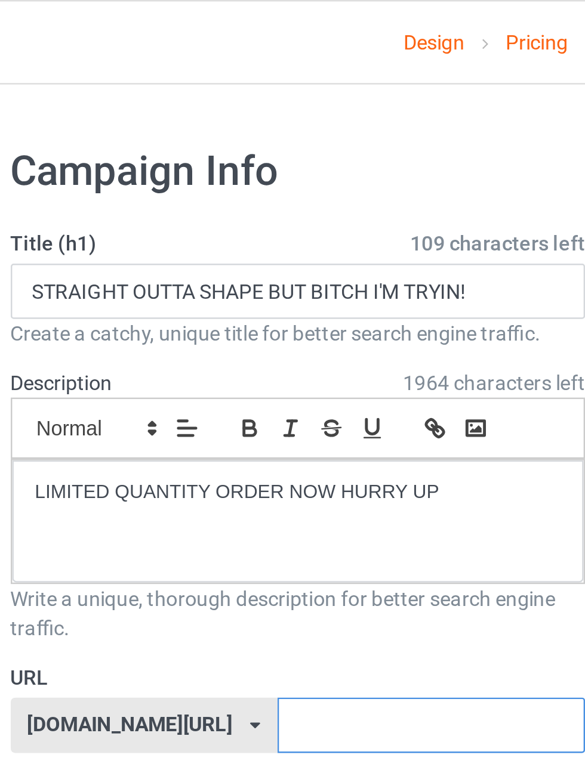
click at [233, 295] on input "text" at bounding box center [249, 297] width 126 height 23
type input "shirt4"
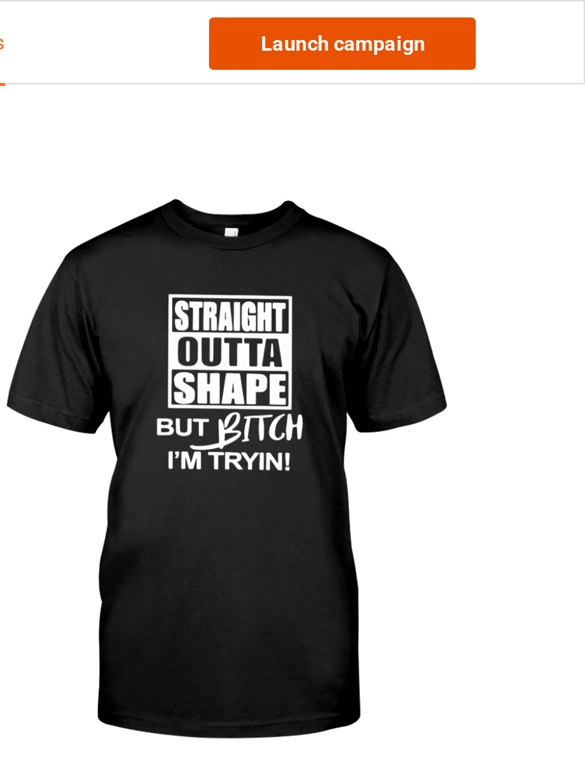
click at [519, 19] on link "Launch campaign" at bounding box center [485, 17] width 109 height 21
